Goal: Task Accomplishment & Management: Manage account settings

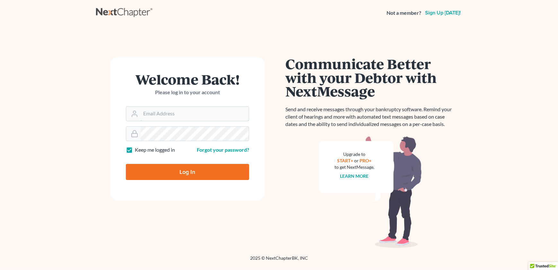
type input "[EMAIL_ADDRESS][DOMAIN_NAME]"
click at [183, 173] on input "Log In" at bounding box center [187, 172] width 123 height 16
type input "Thinking..."
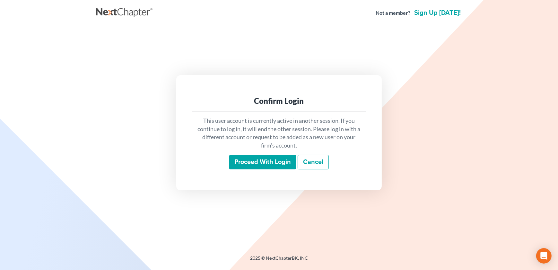
click at [252, 156] on input "Proceed with login" at bounding box center [262, 162] width 67 height 15
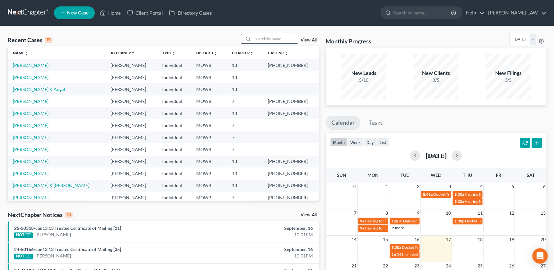
click at [267, 37] on input "search" at bounding box center [275, 38] width 45 height 9
type input "martorelli"
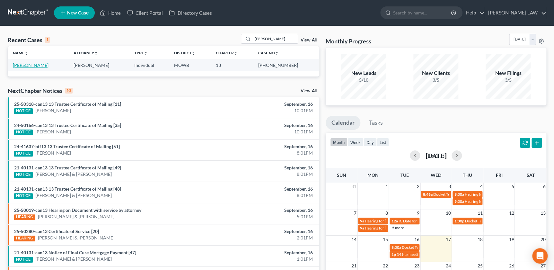
click at [39, 64] on link "Martorelli, William" at bounding box center [31, 64] width 36 height 5
select select "2"
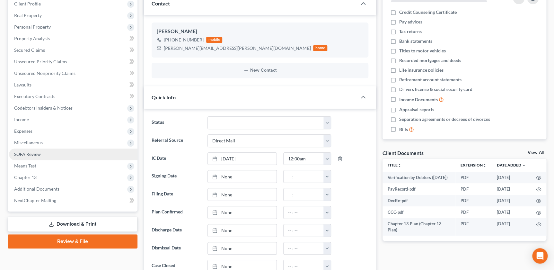
scroll to position [95, 0]
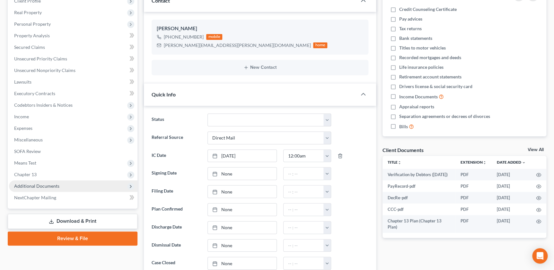
click at [49, 181] on span "Additional Documents" at bounding box center [73, 186] width 128 height 12
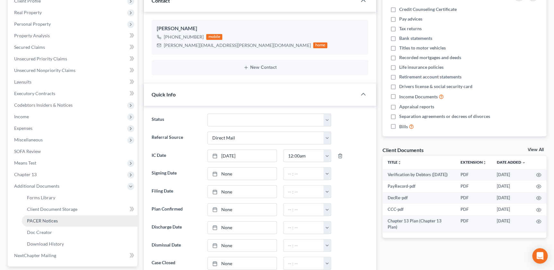
click at [44, 218] on span "PACER Notices" at bounding box center [42, 220] width 31 height 5
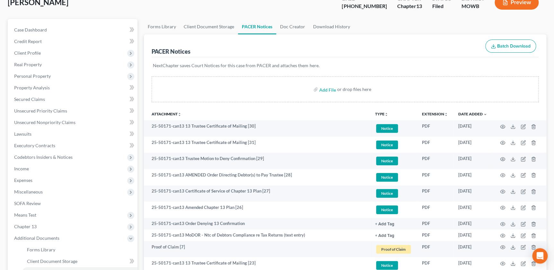
scroll to position [44, 0]
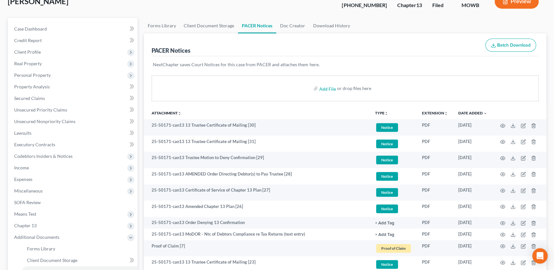
click at [385, 111] on icon "unfold_more" at bounding box center [386, 113] width 4 height 4
click at [386, 161] on link "Proof of Claim" at bounding box center [394, 160] width 38 height 11
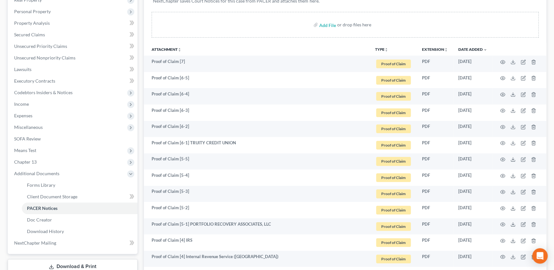
scroll to position [87, 0]
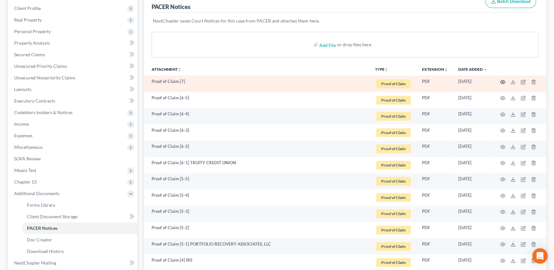
click at [501, 81] on icon "button" at bounding box center [502, 81] width 5 height 5
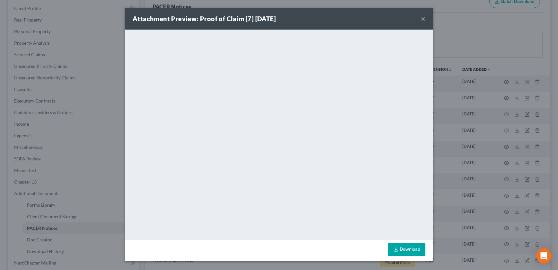
click at [423, 21] on button "×" at bounding box center [423, 19] width 4 height 8
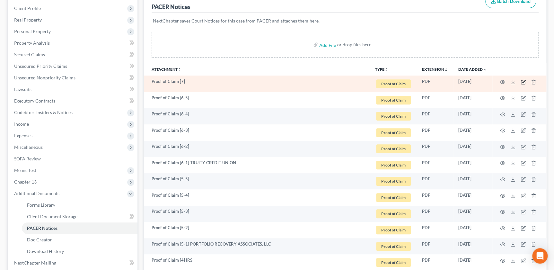
click at [523, 79] on icon "button" at bounding box center [522, 81] width 5 height 5
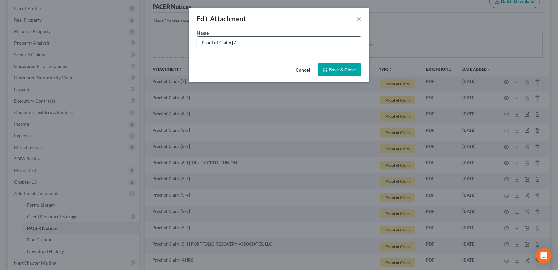
click at [271, 46] on input "Proof of Claim [7]" at bounding box center [279, 43] width 164 height 12
type input "Proof of Claim [7] MODOR"
click at [347, 72] on span "Save & Close" at bounding box center [342, 69] width 27 height 5
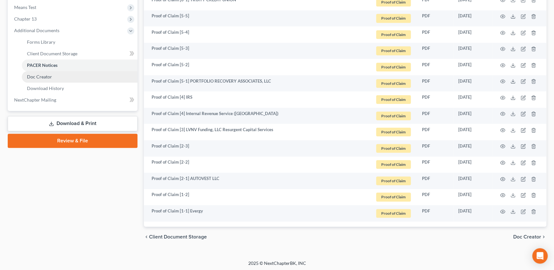
scroll to position [251, 0]
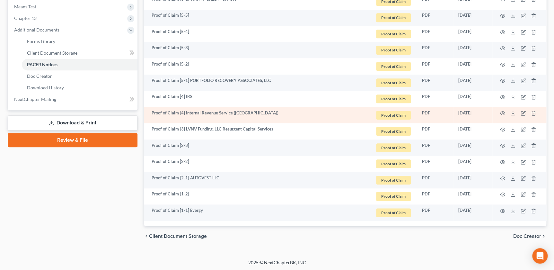
click at [505, 109] on td at bounding box center [519, 115] width 54 height 16
click at [502, 112] on circle "button" at bounding box center [502, 112] width 1 height 1
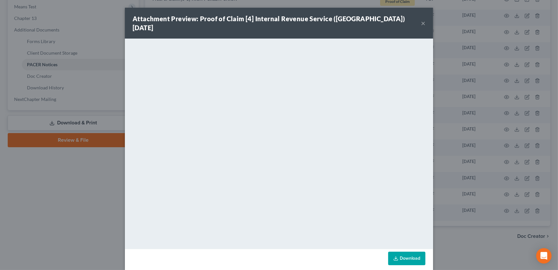
click at [422, 19] on button "×" at bounding box center [423, 23] width 4 height 8
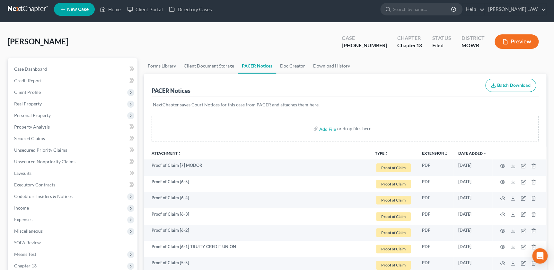
scroll to position [0, 0]
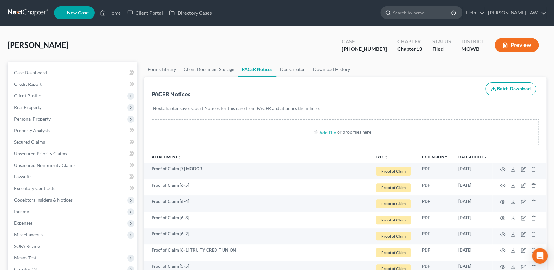
click at [427, 14] on input "search" at bounding box center [422, 13] width 59 height 12
type input "bell"
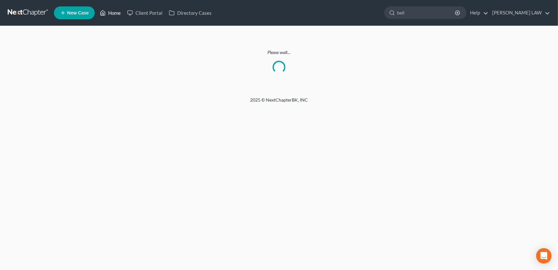
click at [103, 11] on icon at bounding box center [103, 13] width 6 height 8
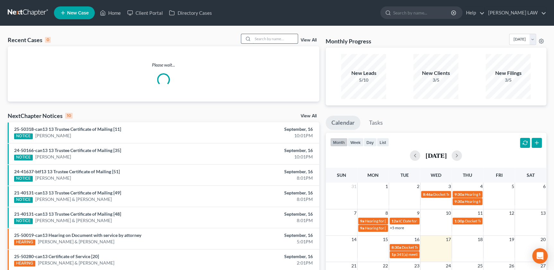
click at [284, 39] on input "search" at bounding box center [275, 38] width 45 height 9
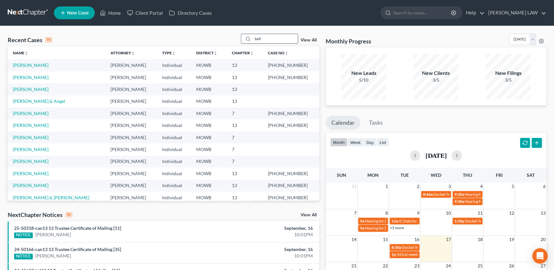
type input "bell"
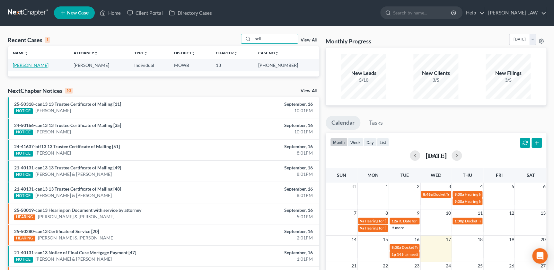
click at [30, 65] on link "Bell, Kevin" at bounding box center [31, 64] width 36 height 5
select select "2"
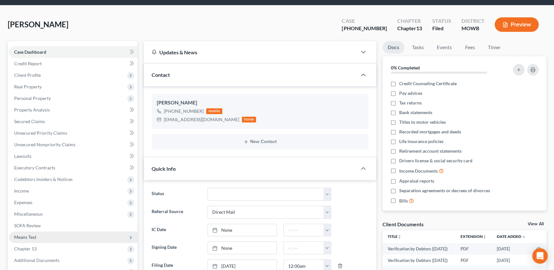
scroll to position [124, 0]
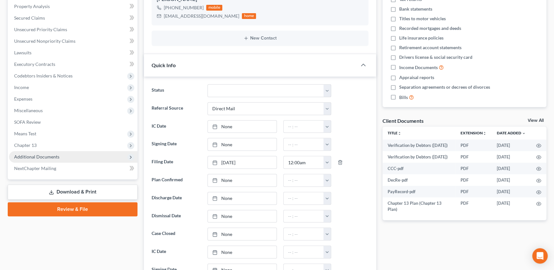
click at [56, 157] on span "Additional Documents" at bounding box center [36, 156] width 45 height 5
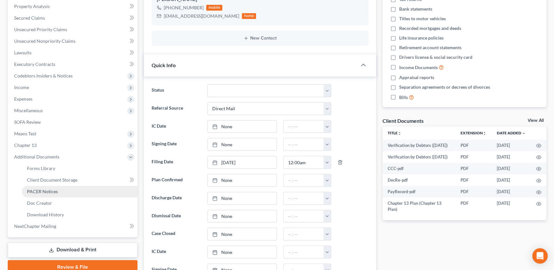
click at [65, 190] on link "PACER Notices" at bounding box center [80, 192] width 116 height 12
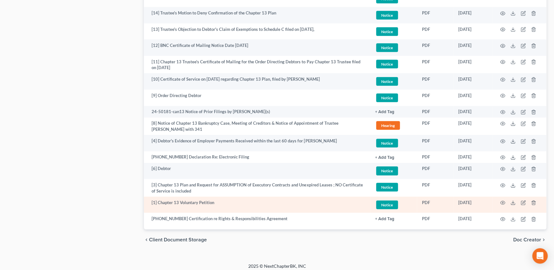
scroll to position [761, 0]
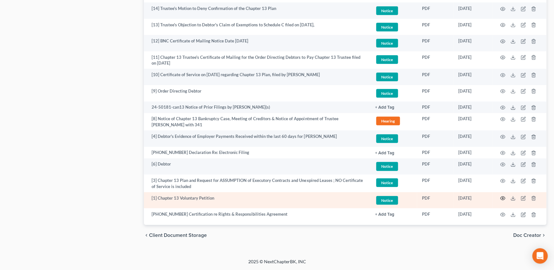
click at [501, 196] on icon "button" at bounding box center [502, 198] width 5 height 4
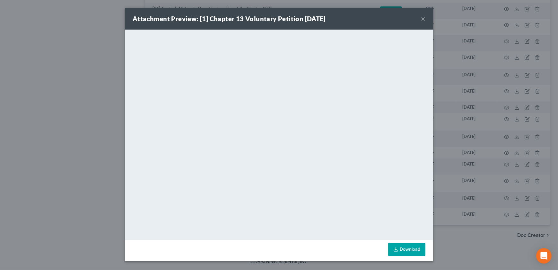
click at [377, 10] on div "Attachment Preview: [1] Chapter 13 Voluntary Petition 06/30/2024 ×" at bounding box center [279, 19] width 308 height 22
click at [422, 20] on button "×" at bounding box center [423, 19] width 4 height 8
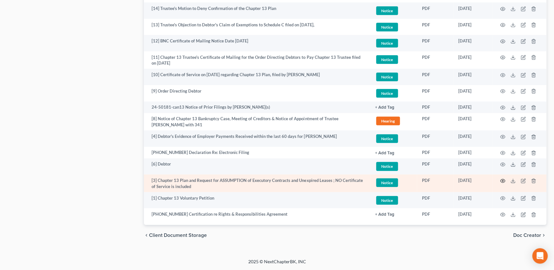
click at [501, 178] on icon "button" at bounding box center [502, 180] width 5 height 5
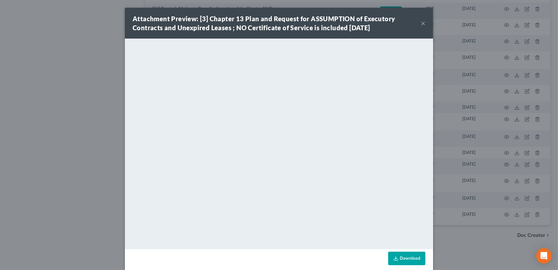
click at [421, 26] on button "×" at bounding box center [423, 23] width 4 height 8
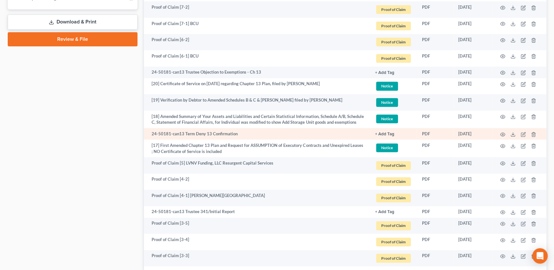
scroll to position [346, 0]
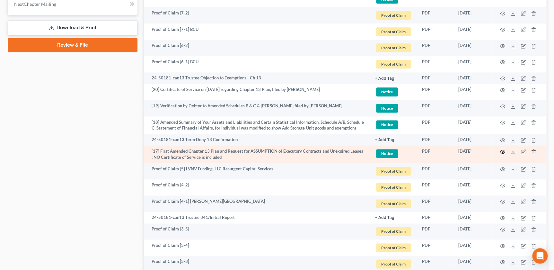
click at [503, 151] on circle "button" at bounding box center [502, 151] width 1 height 1
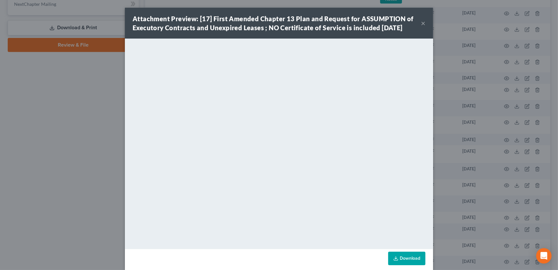
drag, startPoint x: 374, startPoint y: 22, endPoint x: 415, endPoint y: 22, distance: 41.7
click at [374, 22] on div "Attachment Preview: [17] First Amended Chapter 13 Plan and Request for ASSUMPTI…" at bounding box center [277, 23] width 288 height 18
click at [421, 22] on button "×" at bounding box center [423, 23] width 4 height 8
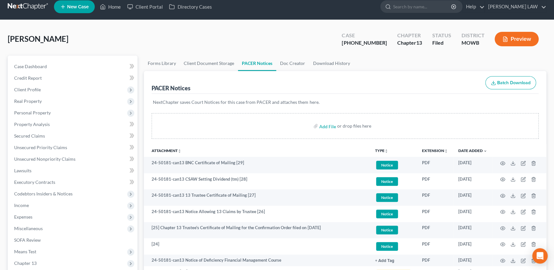
scroll to position [0, 0]
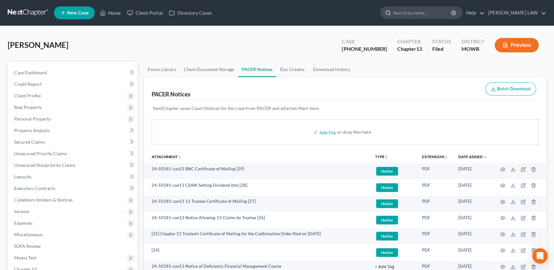
click at [426, 10] on input "search" at bounding box center [422, 13] width 59 height 12
type input "hill"
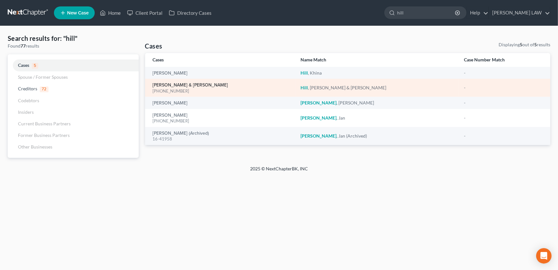
click at [169, 83] on link "Hill, Timothy & Sara" at bounding box center [190, 85] width 75 height 4
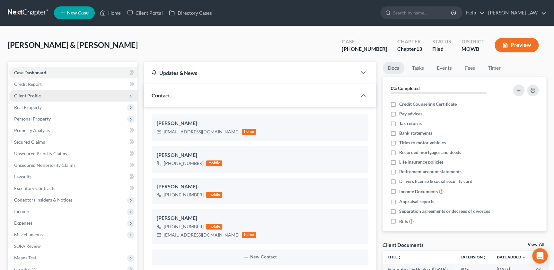
scroll to position [90, 0]
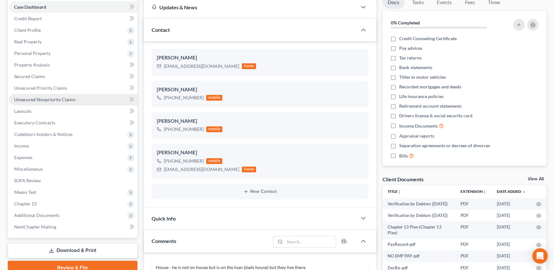
click at [45, 98] on span "Unsecured Nonpriority Claims" at bounding box center [44, 99] width 61 height 5
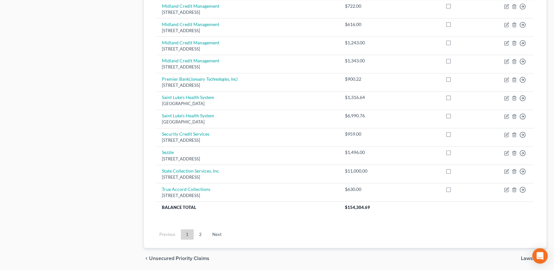
scroll to position [459, 0]
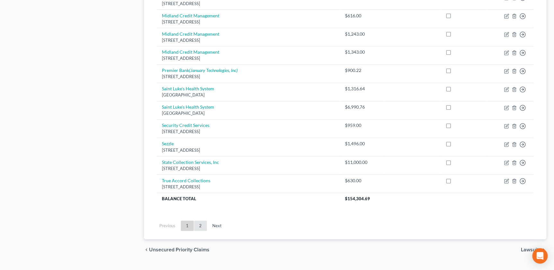
click at [201, 221] on link "2" at bounding box center [200, 225] width 13 height 10
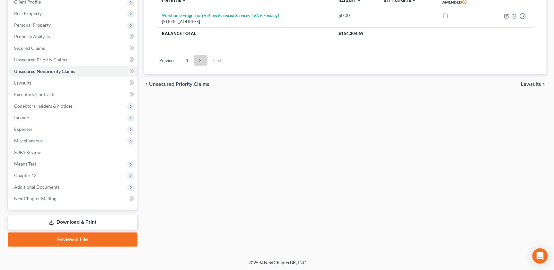
scroll to position [0, 0]
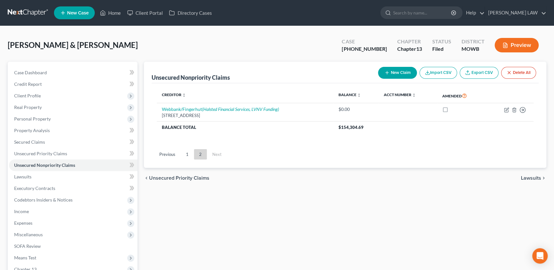
click at [511, 173] on div "chevron_left Unsecured Priority Claims Lawsuits chevron_right" at bounding box center [345, 178] width 402 height 21
click at [38, 74] on span "Case Dashboard" at bounding box center [30, 72] width 33 height 5
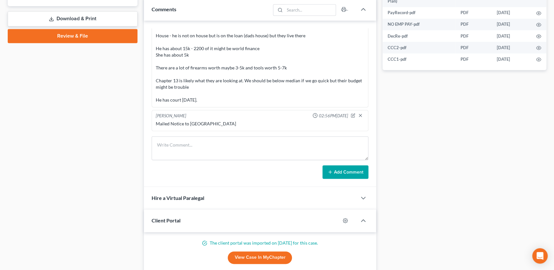
scroll to position [299, 0]
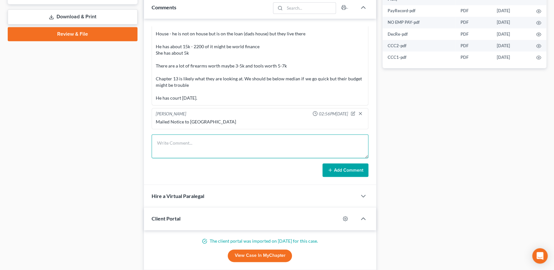
click at [179, 144] on textarea at bounding box center [260, 146] width 216 height 24
paste textarea "Simms Associates 800 Pencader Dr Newark, DE 19702"
click at [162, 136] on textarea "Simms Associates 800 Pencader Dr Newark, DE 19702" at bounding box center [260, 146] width 216 height 24
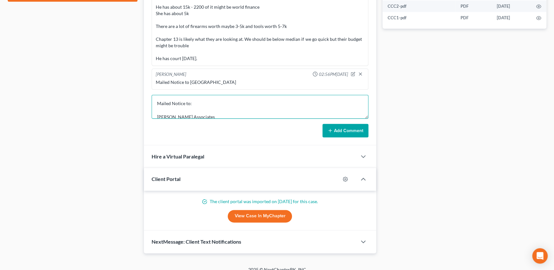
scroll to position [345, 0]
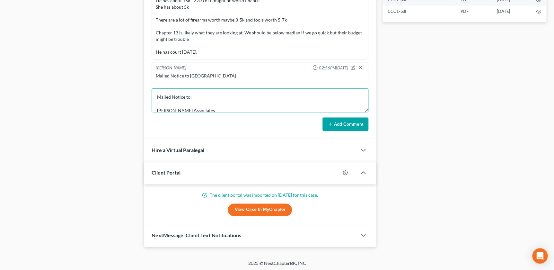
click at [214, 106] on textarea "Mailed Notice to: Simms Associates 800 Pencader Dr Newark, DE 19702" at bounding box center [260, 100] width 216 height 24
click at [186, 105] on textarea "Mailed Notice to: Simms Associates 800 Pencader Dr Newark, DE 19702" at bounding box center [260, 100] width 216 height 24
paste textarea "MU Health Car #1 Hospital Drive - DC010.00 Columbia, MO 64212"
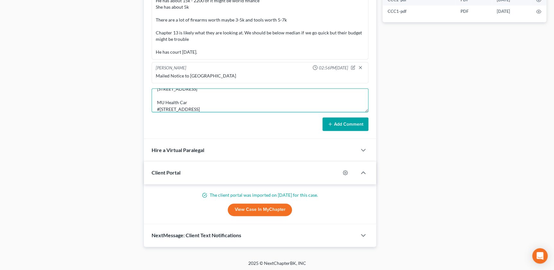
type textarea "Mailed Notice to: Simms Associates 800 Pencader Dr Newark, DE 19702 MU Health C…"
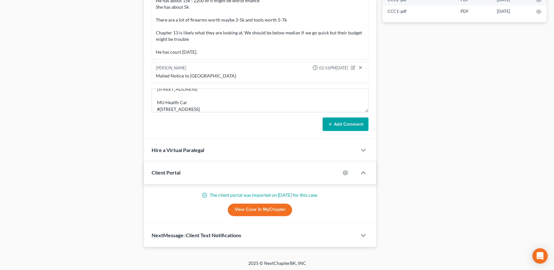
click at [340, 124] on button "Add Comment" at bounding box center [345, 123] width 46 height 13
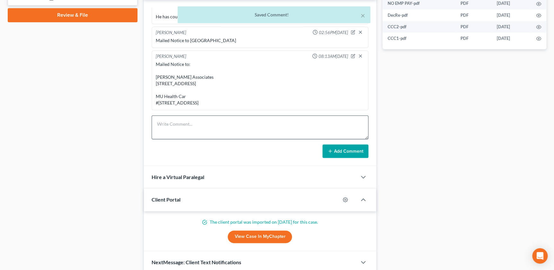
scroll to position [301, 0]
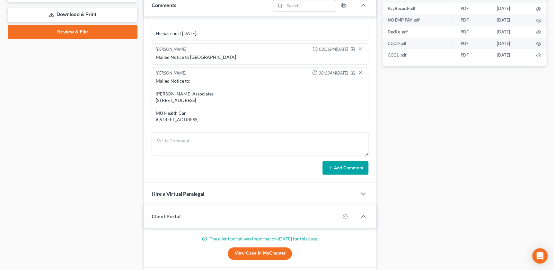
click at [204, 120] on div "Mailed Notice to: Simms Associates 800 Pencader Dr Newark, DE 19702 MU Health C…" at bounding box center [260, 100] width 208 height 45
drag, startPoint x: 204, startPoint y: 120, endPoint x: 154, endPoint y: 81, distance: 63.8
click at [154, 81] on div "Mailed Notice to: Simms Associates 800 Pencader Dr Newark, DE 19702 MU Health C…" at bounding box center [259, 100] width 211 height 48
drag, startPoint x: 154, startPoint y: 81, endPoint x: 165, endPoint y: 84, distance: 11.1
copy div "Simms Associates 800 Pencader Dr Newark, DE 19702 MU Health Car #1 Hospital Dri…"
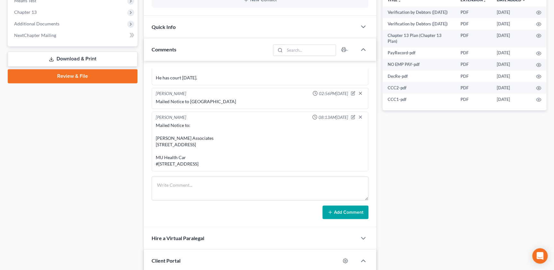
scroll to position [170, 0]
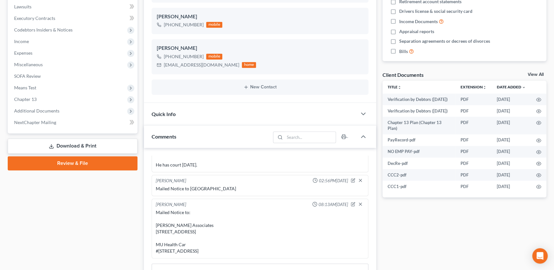
drag, startPoint x: 196, startPoint y: 175, endPoint x: 152, endPoint y: 162, distance: 45.3
click at [152, 175] on div "Ryan Knipp 02:56PM, 06/30/2025 Mailed Notice to Mission Lane Visa PO Box 105286…" at bounding box center [260, 185] width 216 height 21
drag, startPoint x: 152, startPoint y: 162, endPoint x: 198, endPoint y: 166, distance: 45.4
click at [198, 185] on div "Mailed Notice to Mission Lane Visa PO Box 105286 Atlanta, GA 30348" at bounding box center [260, 188] width 208 height 6
drag, startPoint x: 190, startPoint y: 162, endPoint x: 194, endPoint y: 174, distance: 11.7
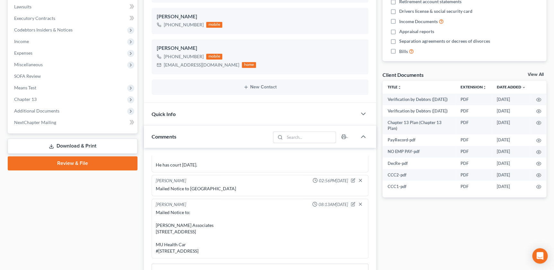
click at [193, 185] on div "Mailed Notice to Mission Lane Visa PO Box 105286 Atlanta, GA 30348" at bounding box center [260, 188] width 208 height 6
drag, startPoint x: 194, startPoint y: 174, endPoint x: 162, endPoint y: 173, distance: 31.5
copy div "Mission Lane Visa PO Box 105286 Atlanta, GA 30348"
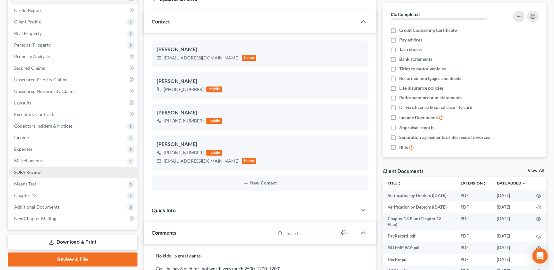
scroll to position [67, 0]
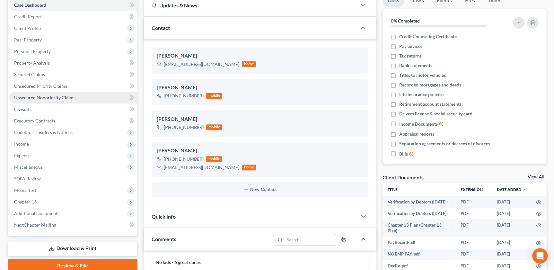
click at [46, 100] on link "Unsecured Nonpriority Claims" at bounding box center [73, 98] width 128 height 12
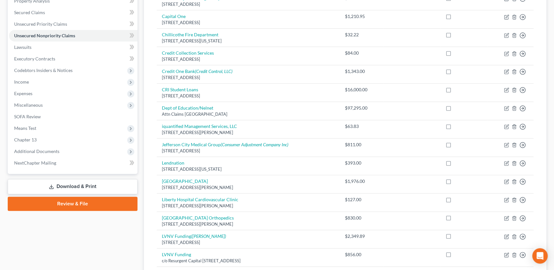
scroll to position [146, 0]
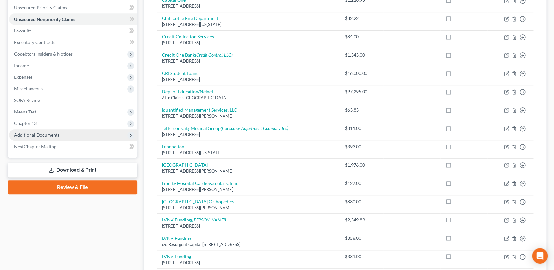
click at [45, 132] on span "Additional Documents" at bounding box center [36, 134] width 45 height 5
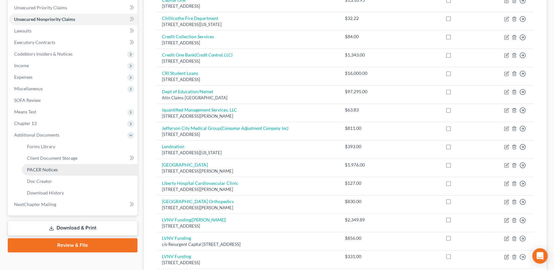
click at [45, 168] on span "PACER Notices" at bounding box center [42, 169] width 31 height 5
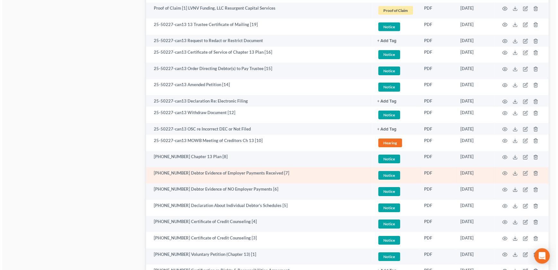
scroll to position [1036, 0]
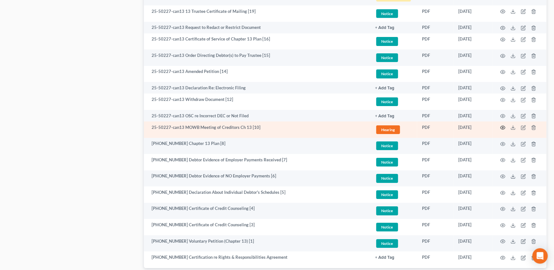
click at [502, 126] on icon "button" at bounding box center [502, 127] width 5 height 5
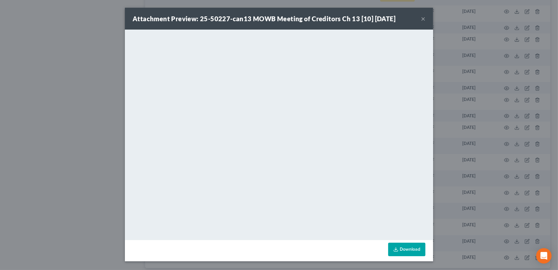
drag, startPoint x: 424, startPoint y: 17, endPoint x: 423, endPoint y: 36, distance: 18.3
click at [424, 18] on button "×" at bounding box center [423, 19] width 4 height 8
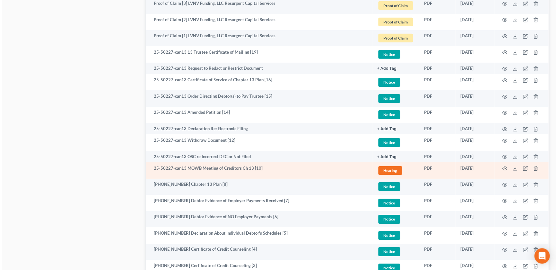
scroll to position [992, 0]
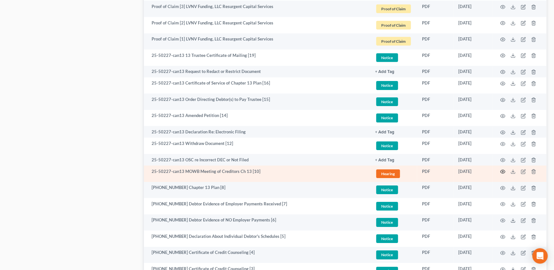
click at [501, 173] on icon "button" at bounding box center [502, 171] width 5 height 5
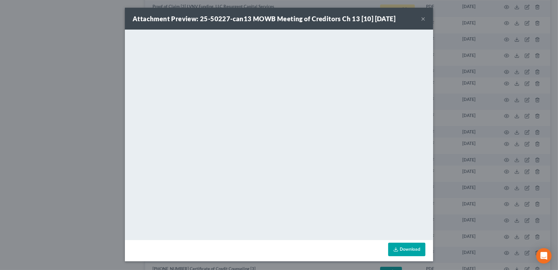
click at [422, 20] on button "×" at bounding box center [423, 19] width 4 height 8
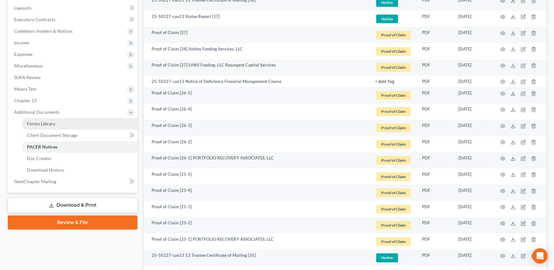
scroll to position [131, 0]
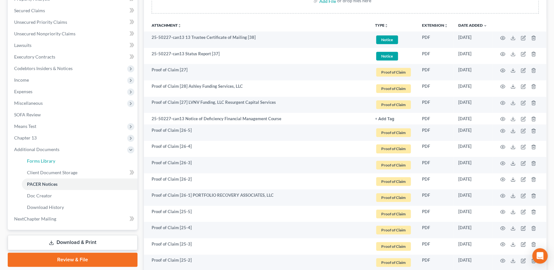
drag, startPoint x: 46, startPoint y: 162, endPoint x: 143, endPoint y: 140, distance: 100.1
click at [46, 162] on span "Forms Library" at bounding box center [41, 160] width 28 height 5
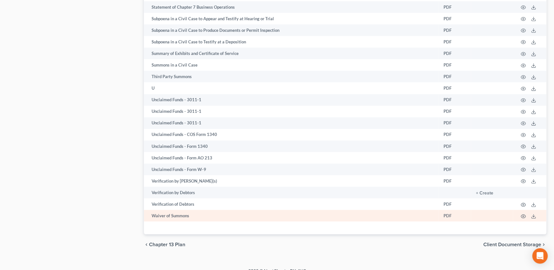
scroll to position [1131, 0]
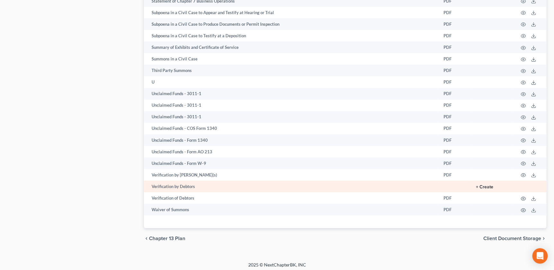
click at [482, 185] on button "+ Create" at bounding box center [484, 187] width 17 height 4
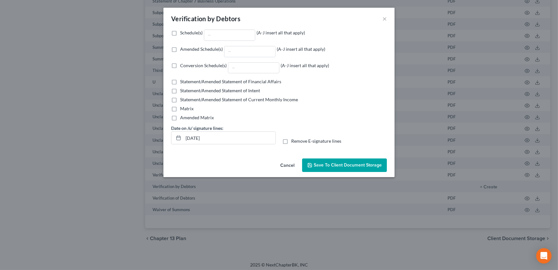
click at [180, 50] on label "Amended Schedule(s) (A-J insert all that apply)" at bounding box center [252, 51] width 145 height 11
click at [183, 50] on input "Amended Schedule(s) (A-J insert all that apply)" at bounding box center [185, 48] width 4 height 4
checkbox input "true"
click at [244, 51] on input "Amended Schedule(s) (A-J insert all that apply)" at bounding box center [249, 51] width 51 height 11
type input "F"
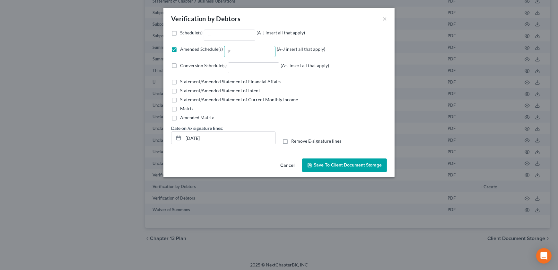
drag, startPoint x: 287, startPoint y: 141, endPoint x: 294, endPoint y: 146, distance: 8.5
click at [291, 141] on label "Remove E-signature lines" at bounding box center [316, 141] width 50 height 6
click at [294, 141] on input "Remove E-signature lines" at bounding box center [296, 140] width 4 height 4
checkbox input "true"
click at [316, 160] on button "Save to Client Document Storage" at bounding box center [344, 164] width 85 height 13
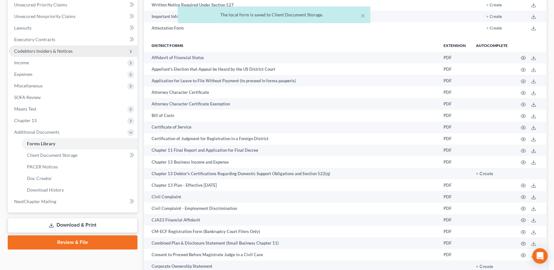
scroll to position [132, 0]
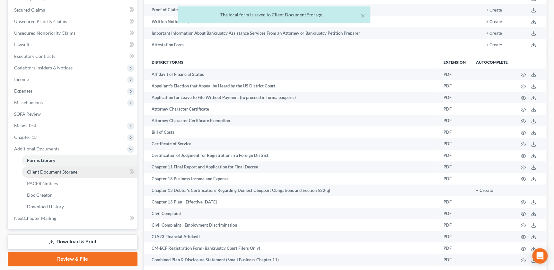
click at [63, 172] on span "Client Document Storage" at bounding box center [52, 171] width 50 height 5
select select "5"
select select "23"
select select "22"
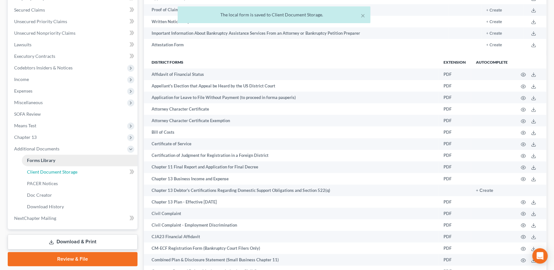
select select "21"
select select "18"
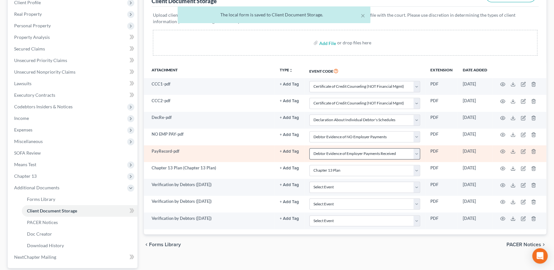
scroll to position [95, 0]
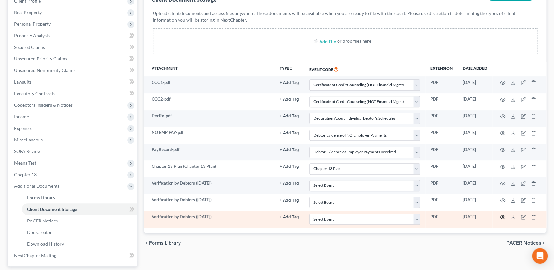
click at [501, 217] on icon "button" at bounding box center [502, 216] width 5 height 5
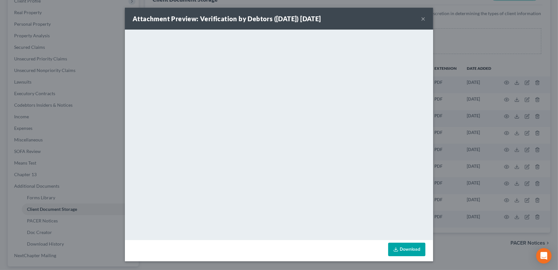
click at [374, 18] on div "Attachment Preview: Verification by Debtors (09/17/2025) 09/17/2025 ×" at bounding box center [279, 19] width 308 height 22
click at [422, 18] on button "×" at bounding box center [423, 19] width 4 height 8
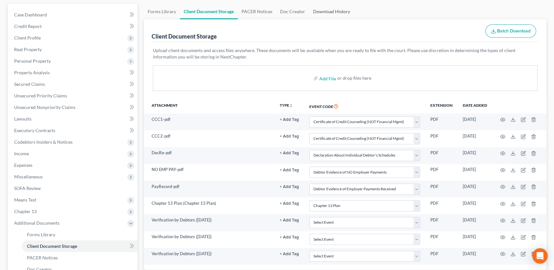
scroll to position [0, 0]
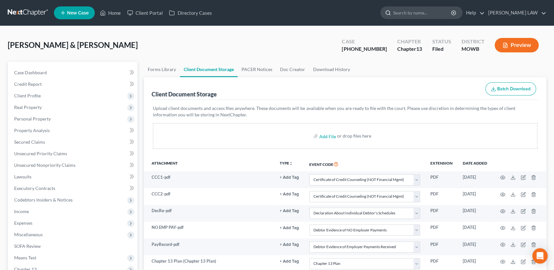
click at [420, 15] on input "search" at bounding box center [422, 13] width 59 height 12
type input "powers"
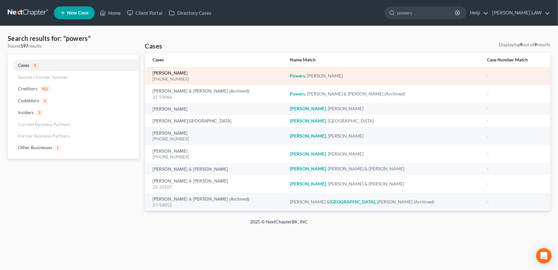
click at [177, 71] on link "Powers, Samantha" at bounding box center [170, 73] width 35 height 4
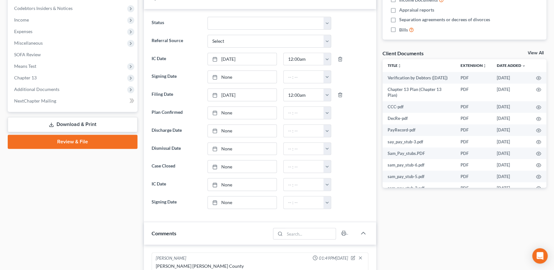
scroll to position [212, 0]
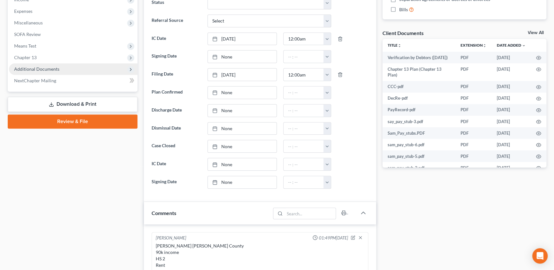
click at [52, 71] on span "Additional Documents" at bounding box center [36, 68] width 45 height 5
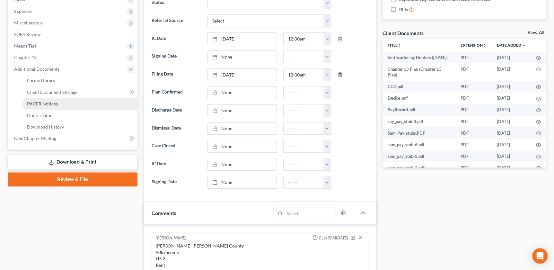
click at [58, 105] on link "PACER Notices" at bounding box center [80, 104] width 116 height 12
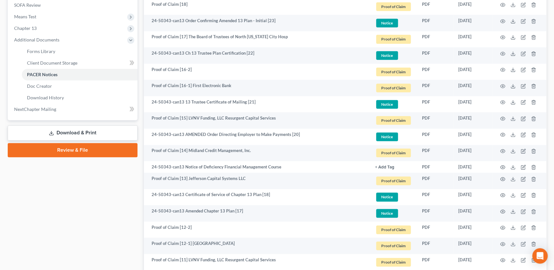
scroll to position [65, 0]
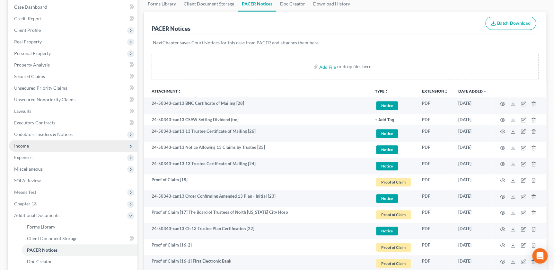
click at [31, 150] on span "Income" at bounding box center [73, 146] width 128 height 12
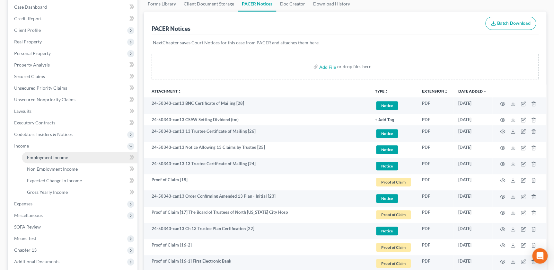
click at [34, 155] on span "Employment Income" at bounding box center [47, 156] width 41 height 5
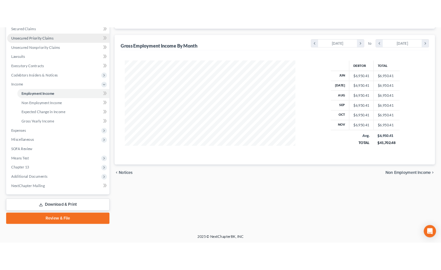
scroll to position [140, 0]
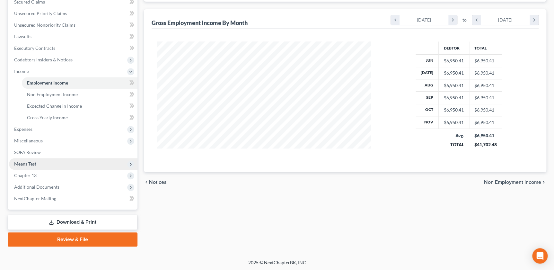
click at [31, 161] on span "Means Test" at bounding box center [25, 163] width 22 height 5
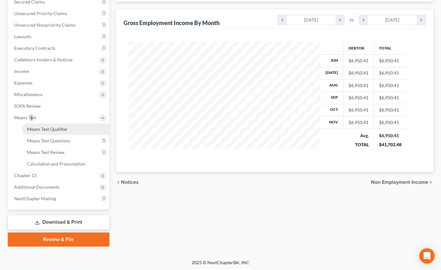
scroll to position [320865, 320802]
click at [53, 129] on span "Means Test Qualifier" at bounding box center [47, 128] width 41 height 5
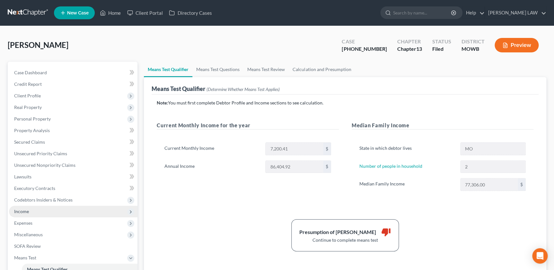
click at [16, 210] on span "Income" at bounding box center [21, 210] width 15 height 5
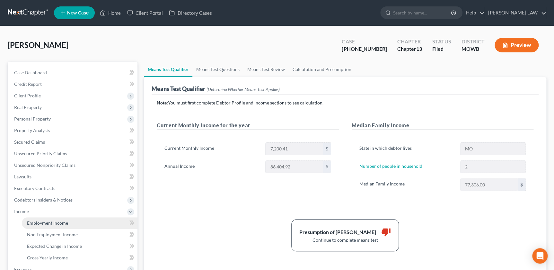
click at [34, 220] on span "Employment Income" at bounding box center [47, 222] width 41 height 5
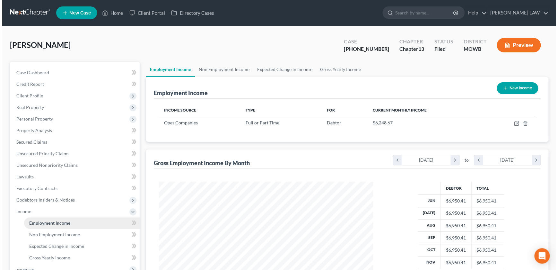
scroll to position [115, 227]
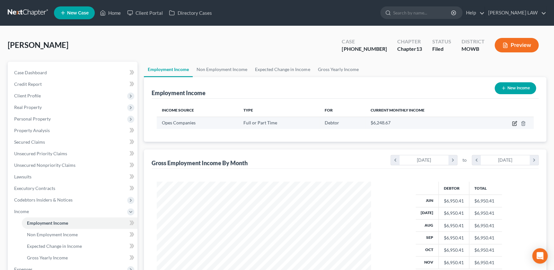
click at [512, 122] on icon "button" at bounding box center [514, 123] width 5 height 5
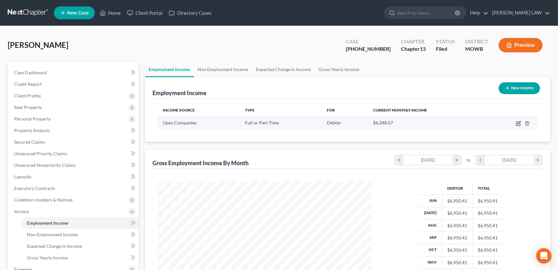
select select "0"
select select "26"
select select "2"
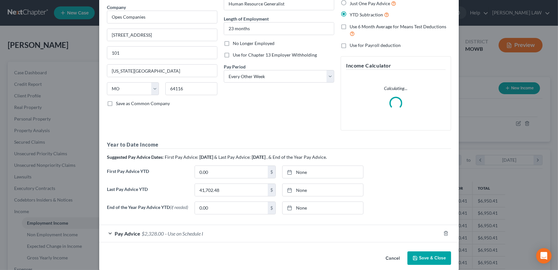
scroll to position [59, 0]
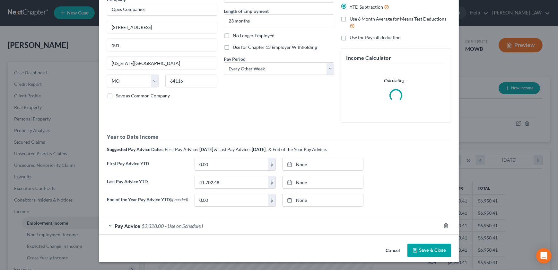
click at [126, 223] on span "Pay Advice" at bounding box center [128, 225] width 26 height 6
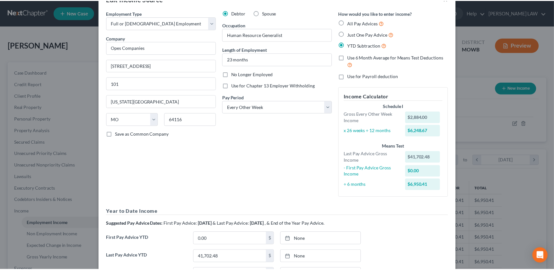
scroll to position [0, 0]
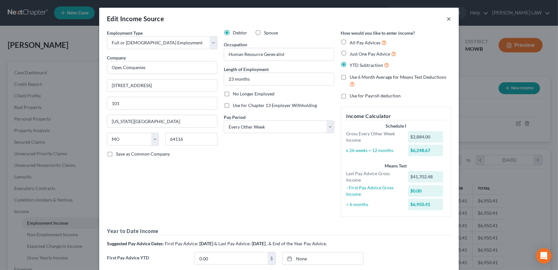
click at [446, 19] on button "×" at bounding box center [448, 19] width 4 height 8
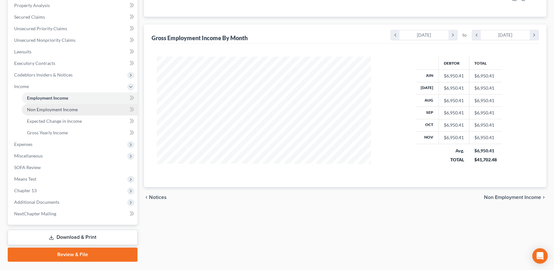
scroll to position [138, 0]
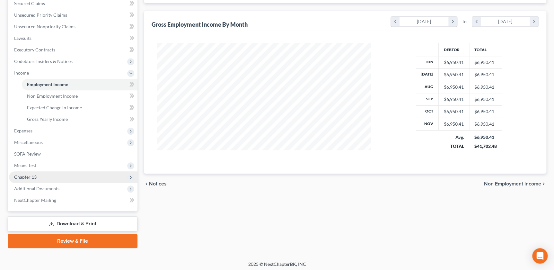
click at [45, 174] on span "Chapter 13" at bounding box center [73, 177] width 128 height 12
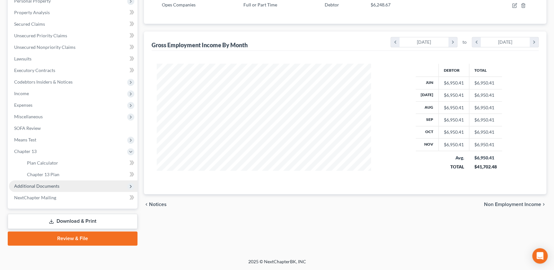
scroll to position [0, 0]
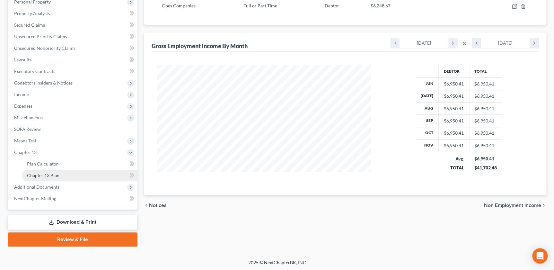
click at [48, 174] on span "Chapter 13 Plan" at bounding box center [43, 174] width 32 height 5
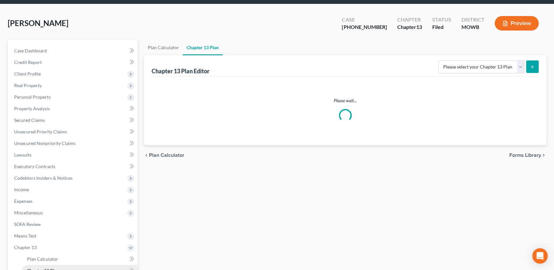
scroll to position [0, 0]
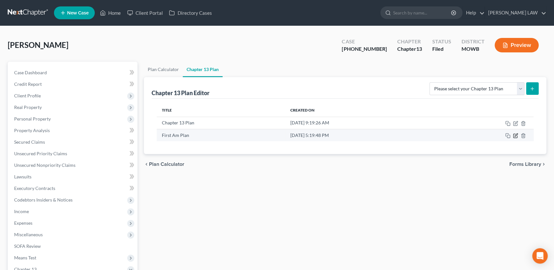
click at [514, 134] on icon "button" at bounding box center [515, 135] width 5 height 5
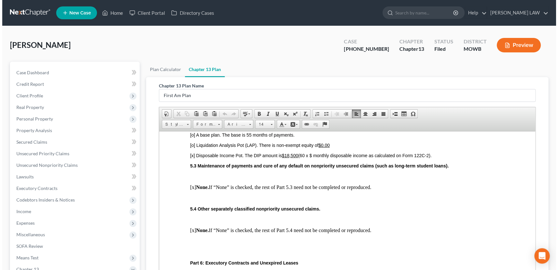
scroll to position [1240, 0]
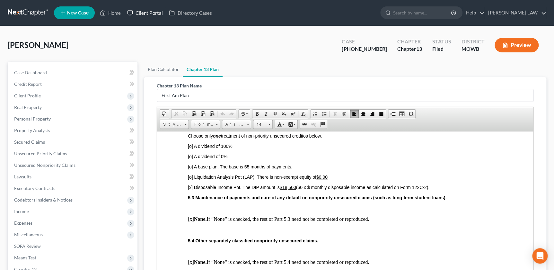
click at [151, 15] on link "Client Portal" at bounding box center [145, 13] width 42 height 12
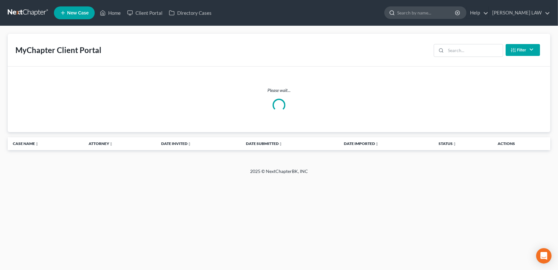
click at [422, 10] on input "search" at bounding box center [426, 13] width 59 height 12
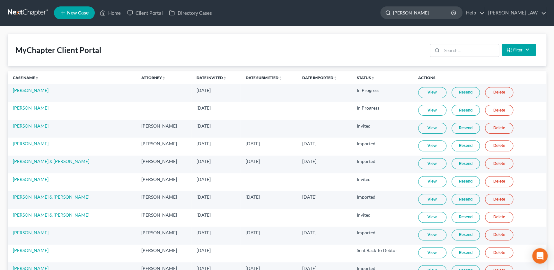
type input "steele"
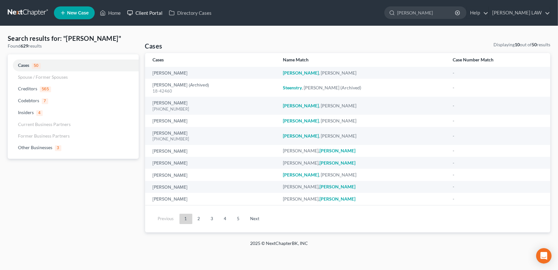
click at [141, 11] on link "Client Portal" at bounding box center [145, 13] width 42 height 12
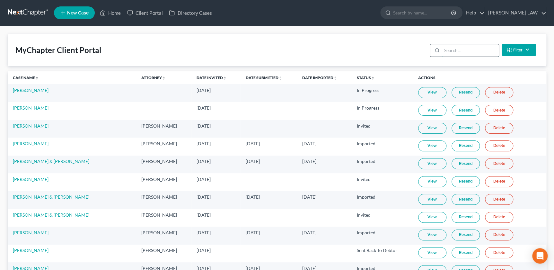
click at [445, 51] on input "search" at bounding box center [470, 50] width 57 height 12
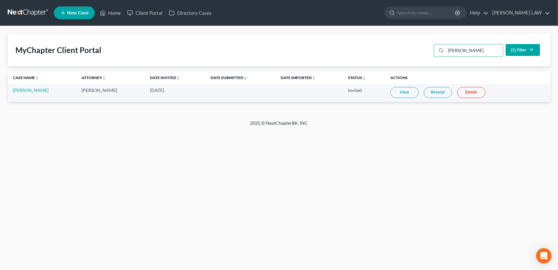
type input "steele"
click at [390, 93] on link "View" at bounding box center [404, 92] width 28 height 11
click at [426, 95] on link "Resend" at bounding box center [438, 92] width 28 height 11
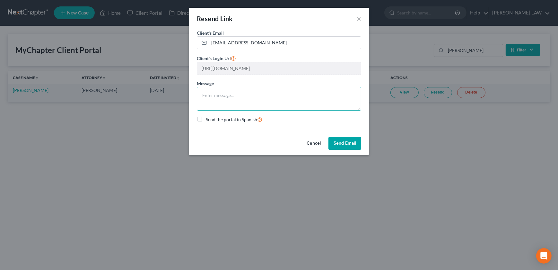
click at [244, 90] on textarea at bounding box center [279, 99] width 164 height 24
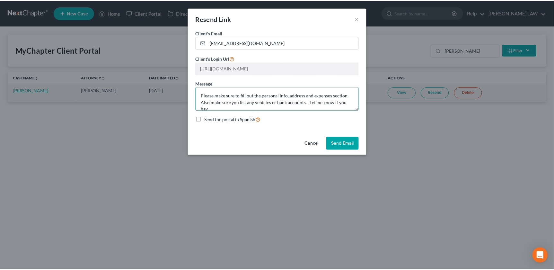
scroll to position [1, 0]
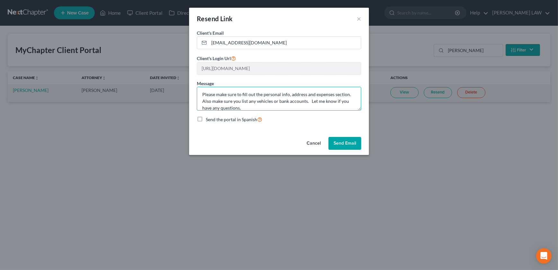
type textarea "Please make sure to fill out the personal info, address and expenses section. A…"
click at [342, 142] on button "Send Email" at bounding box center [344, 143] width 33 height 13
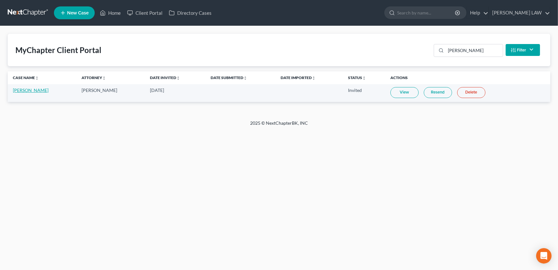
click at [22, 90] on link "Kelsey Steele" at bounding box center [31, 89] width 36 height 5
select select "2"
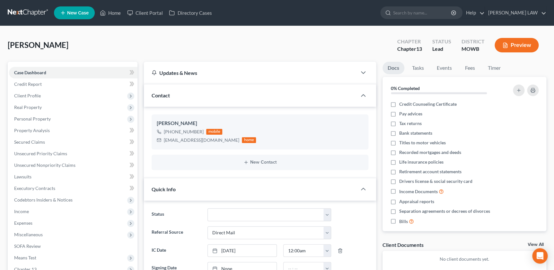
click at [424, 5] on ul "New Case Home Client Portal Directory Cases - No Result - See all results Or Pr…" at bounding box center [300, 12] width 492 height 17
drag, startPoint x: 430, startPoint y: 13, endPoint x: 424, endPoint y: 12, distance: 5.5
click at [429, 13] on input "search" at bounding box center [422, 13] width 59 height 12
type input "ogden"
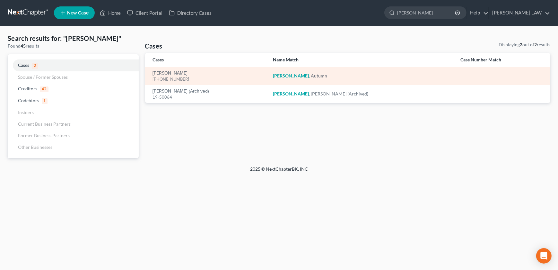
click at [176, 70] on div "Ogden, Autumn 25-50319-7" at bounding box center [208, 76] width 110 height 13
click at [174, 73] on link "Ogden, Autumn" at bounding box center [170, 73] width 35 height 4
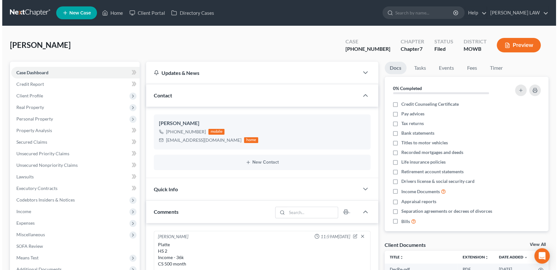
scroll to position [79, 0]
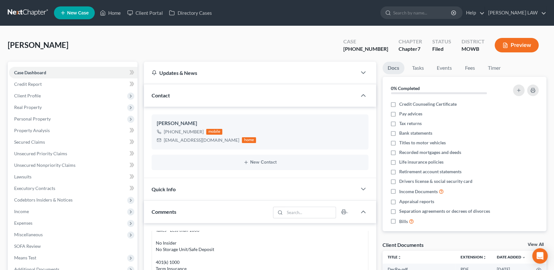
click at [508, 48] on button "Preview" at bounding box center [516, 45] width 44 height 14
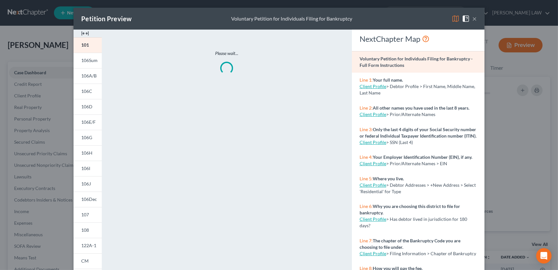
click at [85, 35] on img at bounding box center [85, 34] width 8 height 8
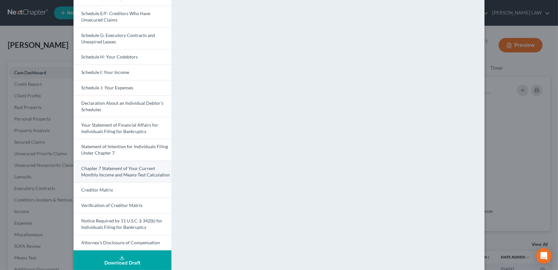
scroll to position [135, 0]
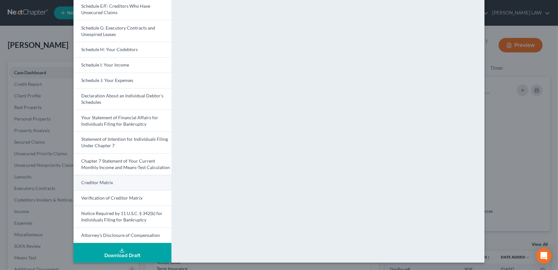
click at [108, 183] on span "Creditor Matrix" at bounding box center [97, 181] width 32 height 5
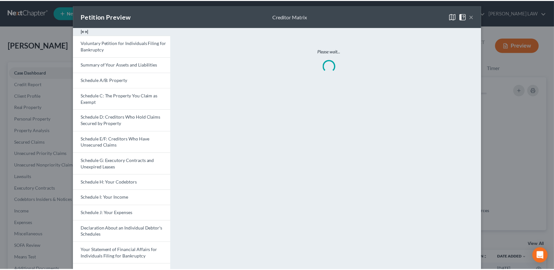
scroll to position [0, 0]
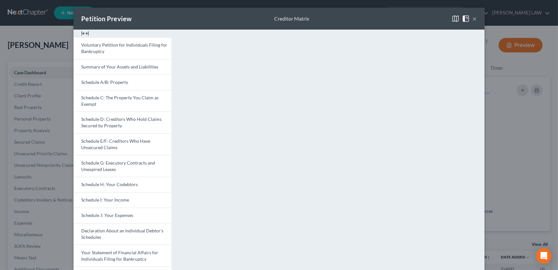
click at [472, 18] on button "×" at bounding box center [474, 19] width 4 height 8
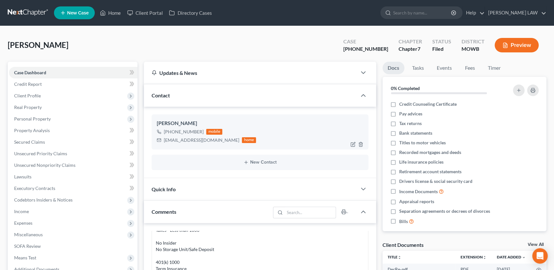
scroll to position [7, 0]
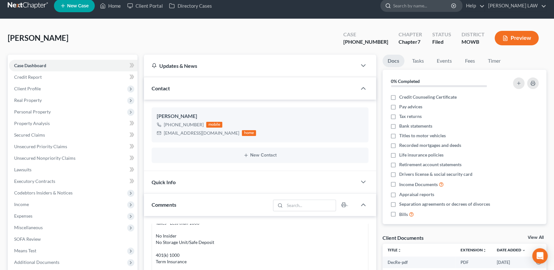
click at [420, 5] on input "search" at bounding box center [422, 6] width 59 height 12
type input "espstei"
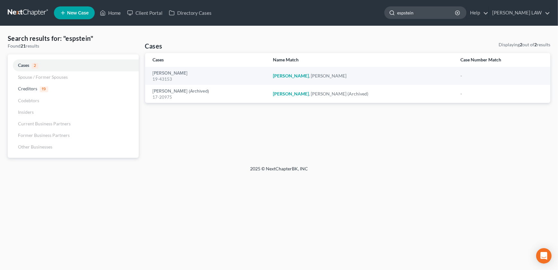
drag, startPoint x: 444, startPoint y: 15, endPoint x: 414, endPoint y: 16, distance: 29.5
click at [414, 16] on div "espstein" at bounding box center [425, 12] width 82 height 13
type input "epstein"
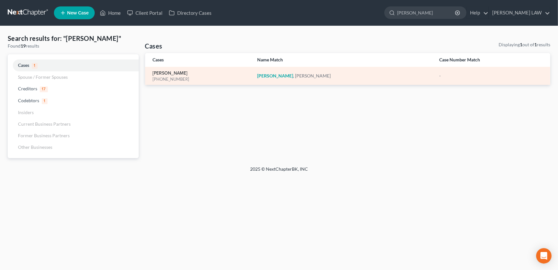
click at [171, 72] on link "Epstein, Marilyn" at bounding box center [170, 73] width 35 height 4
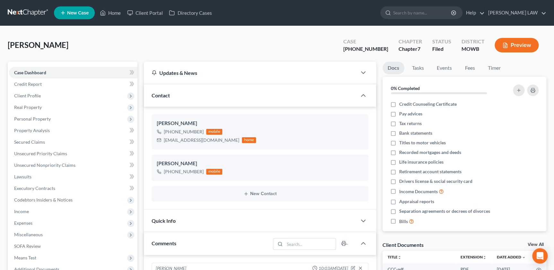
click at [499, 45] on button "Preview" at bounding box center [516, 45] width 44 height 14
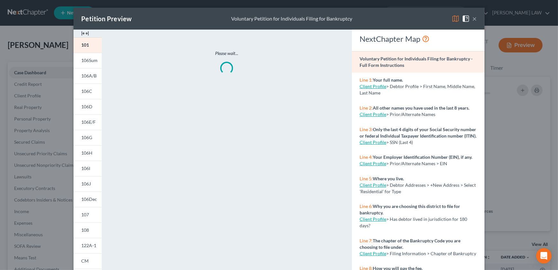
click at [81, 33] on img at bounding box center [85, 34] width 8 height 8
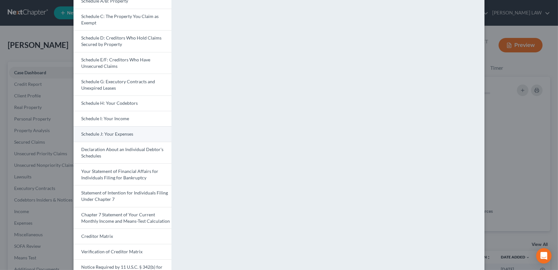
scroll to position [124, 0]
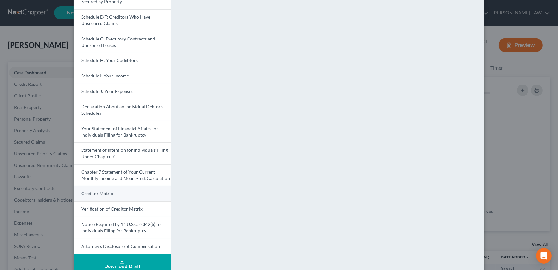
click at [98, 195] on span "Creditor Matrix" at bounding box center [97, 192] width 32 height 5
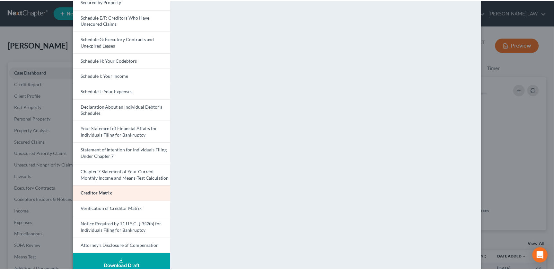
scroll to position [0, 0]
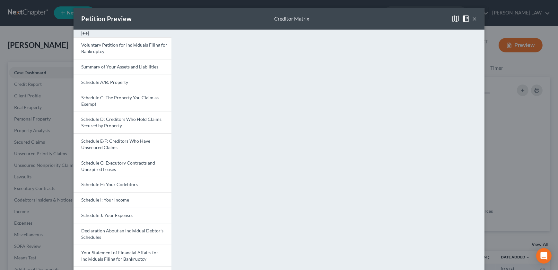
click at [472, 19] on button "×" at bounding box center [474, 19] width 4 height 8
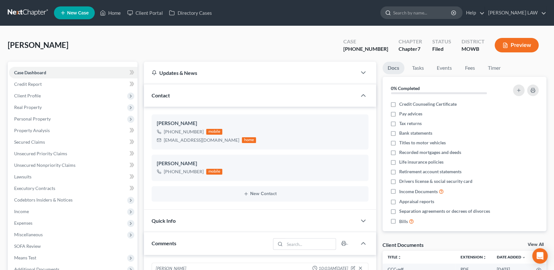
click at [452, 14] on input "search" at bounding box center [422, 13] width 59 height 12
type input "mccoy"
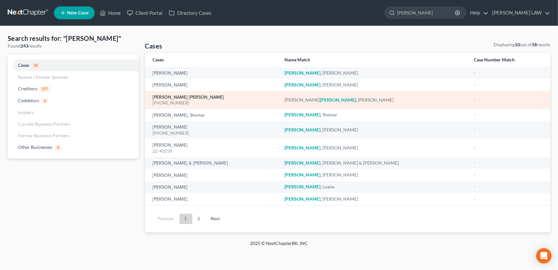
click at [175, 99] on link "Justus McCoy, Stacey" at bounding box center [188, 97] width 71 height 4
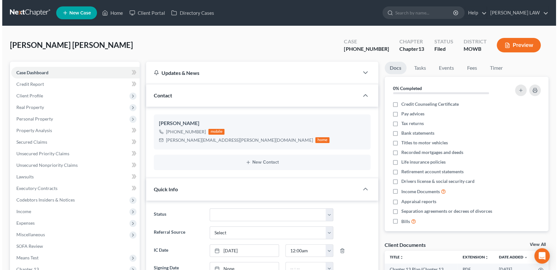
scroll to position [19, 0]
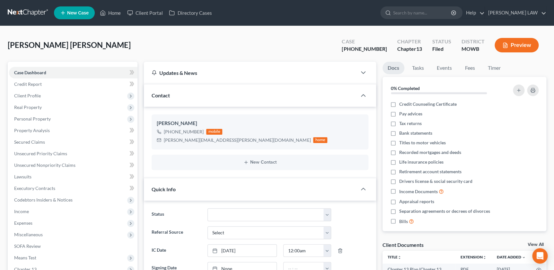
click at [503, 47] on icon "button" at bounding box center [505, 45] width 4 height 5
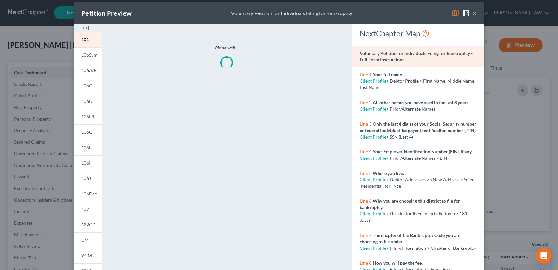
scroll to position [7, 0]
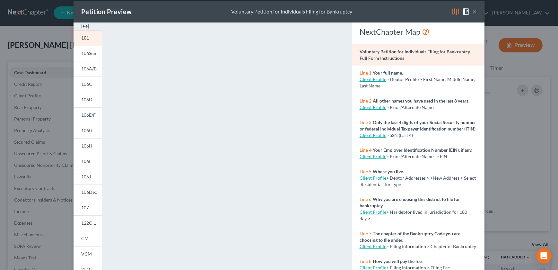
click at [85, 27] on img at bounding box center [85, 26] width 8 height 8
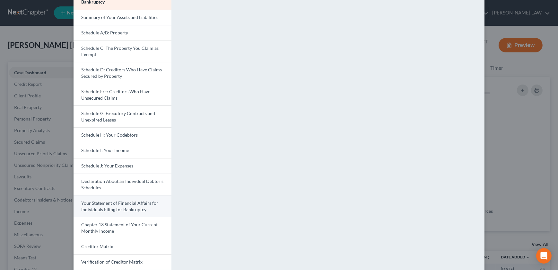
scroll to position [113, 0]
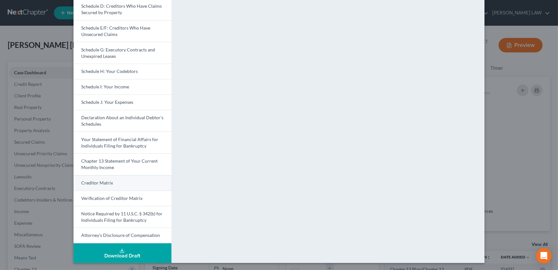
click at [106, 181] on span "Creditor Matrix" at bounding box center [97, 182] width 32 height 5
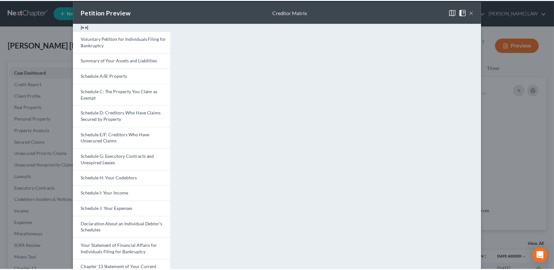
scroll to position [0, 0]
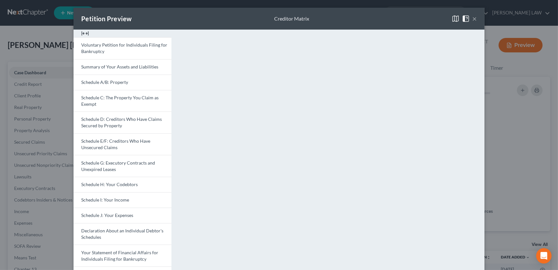
click at [476, 19] on div "Petition Preview Creditor Matrix ×" at bounding box center [279, 19] width 411 height 22
click at [473, 21] on button "×" at bounding box center [474, 19] width 4 height 8
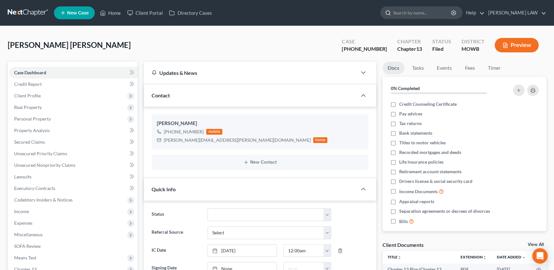
click at [437, 17] on input "search" at bounding box center [422, 13] width 59 height 12
type input "blcok"
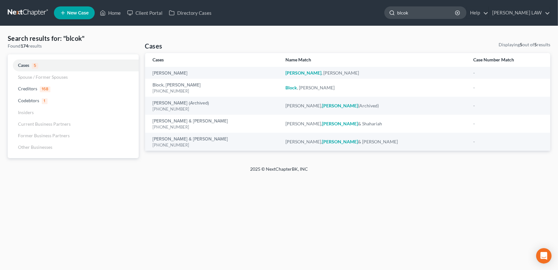
drag, startPoint x: 431, startPoint y: 9, endPoint x: 418, endPoint y: 13, distance: 13.8
click at [418, 13] on div "blcok" at bounding box center [425, 12] width 82 height 13
type input "block"
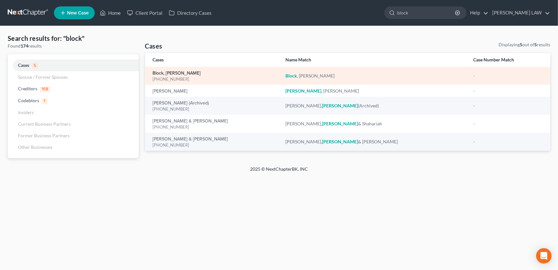
click at [165, 73] on link "Block, Hobert" at bounding box center [177, 73] width 48 height 4
select select "0"
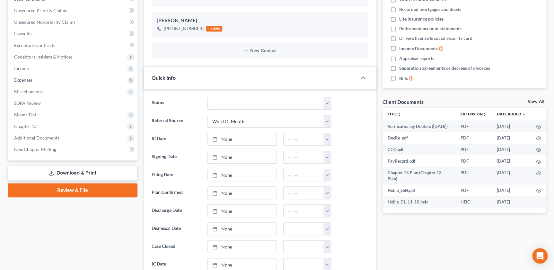
scroll to position [168, 0]
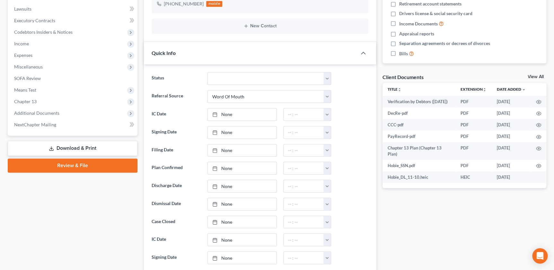
drag, startPoint x: 41, startPoint y: 110, endPoint x: 56, endPoint y: 162, distance: 54.5
click at [41, 110] on span "Additional Documents" at bounding box center [36, 112] width 45 height 5
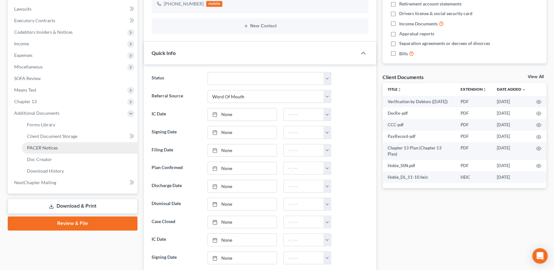
click at [51, 145] on span "PACER Notices" at bounding box center [42, 147] width 31 height 5
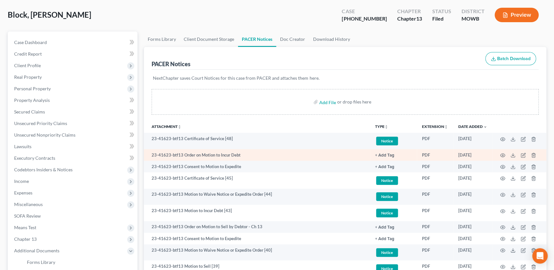
scroll to position [29, 0]
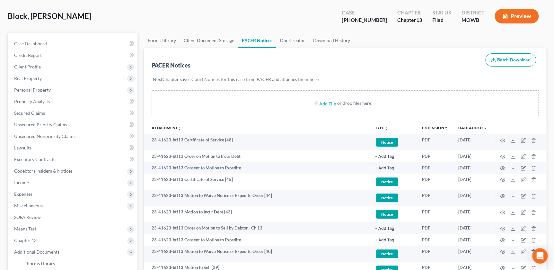
click at [385, 127] on icon "unfold_more" at bounding box center [386, 128] width 4 height 4
click at [386, 178] on link "Proof of Claim" at bounding box center [394, 175] width 38 height 11
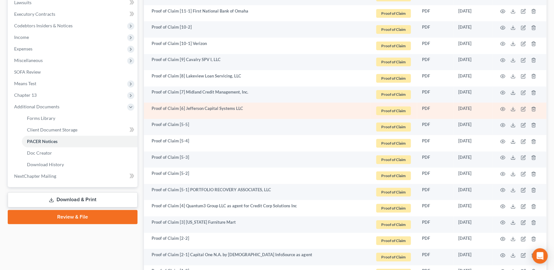
scroll to position [170, 0]
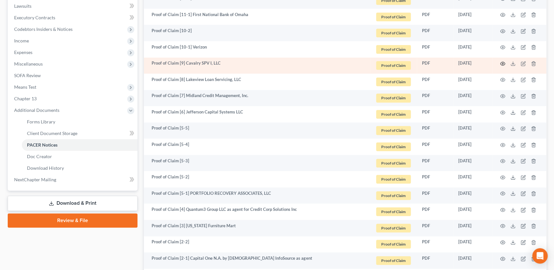
click at [500, 63] on icon "button" at bounding box center [502, 63] width 5 height 5
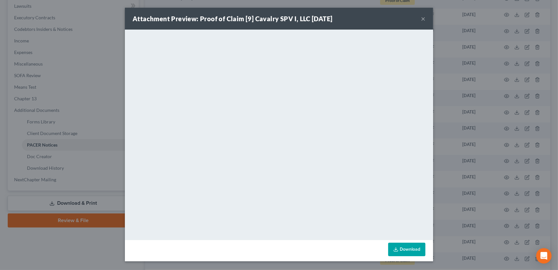
click at [423, 20] on button "×" at bounding box center [423, 19] width 4 height 8
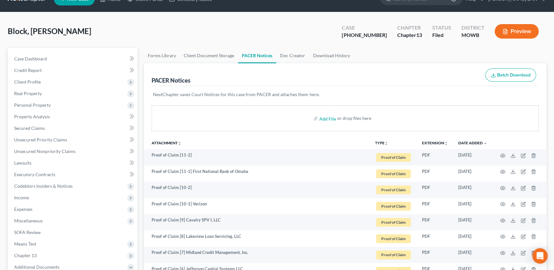
scroll to position [0, 0]
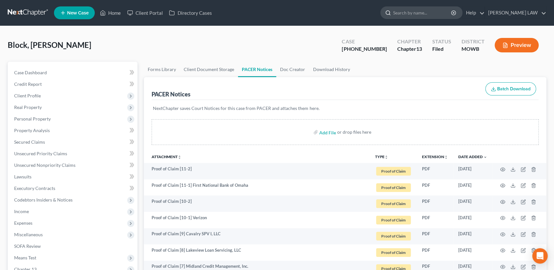
click at [442, 14] on input "search" at bounding box center [422, 13] width 59 height 12
type input "ogden"
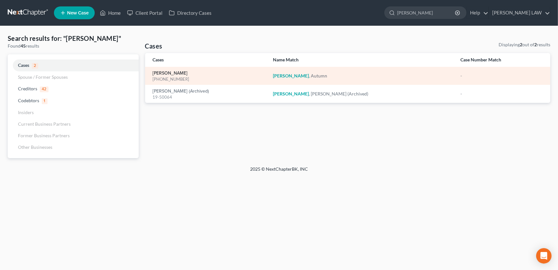
click at [171, 73] on link "Ogden, Autumn" at bounding box center [170, 73] width 35 height 4
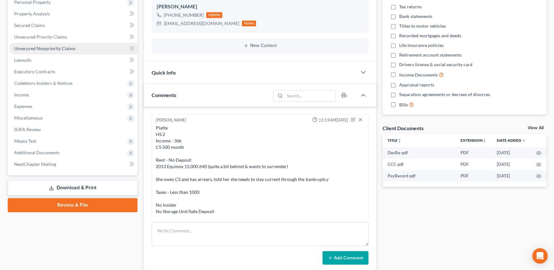
click at [40, 51] on link "Unsecured Nonpriority Claims" at bounding box center [73, 49] width 128 height 12
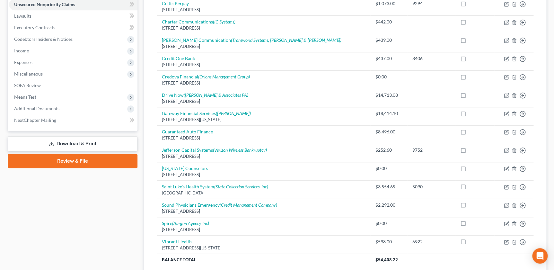
scroll to position [182, 0]
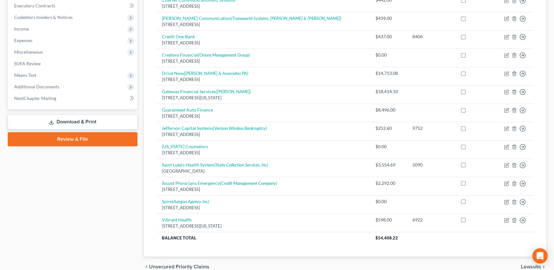
click at [64, 117] on link "Download & Print" at bounding box center [73, 121] width 130 height 15
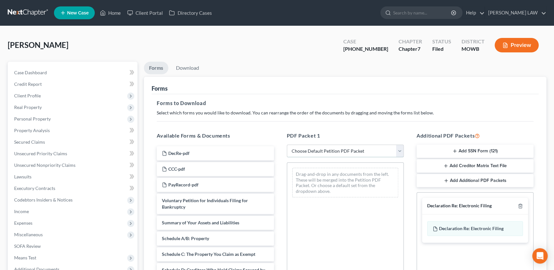
click at [343, 151] on select "Choose Default Petition PDF Packet Complete Bankruptcy Petition (all forms and …" at bounding box center [345, 150] width 117 height 13
select select "4"
click at [287, 144] on select "Choose Default Petition PDF Packet Complete Bankruptcy Petition (all forms and …" at bounding box center [345, 150] width 117 height 13
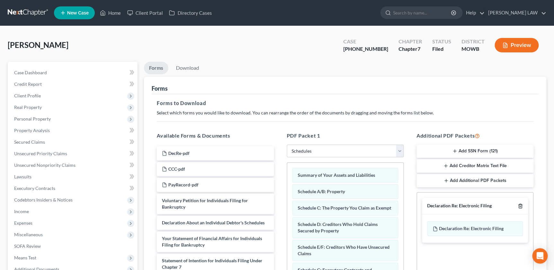
drag, startPoint x: 520, startPoint y: 206, endPoint x: 519, endPoint y: 211, distance: 4.6
click at [519, 206] on icon "button" at bounding box center [519, 205] width 5 height 5
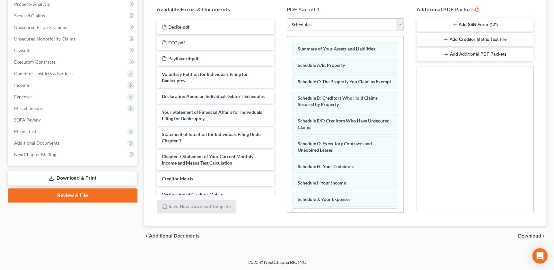
click at [518, 233] on span "Download" at bounding box center [529, 235] width 23 height 5
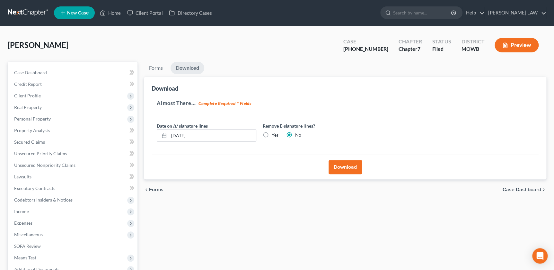
click at [358, 169] on button "Download" at bounding box center [344, 167] width 33 height 14
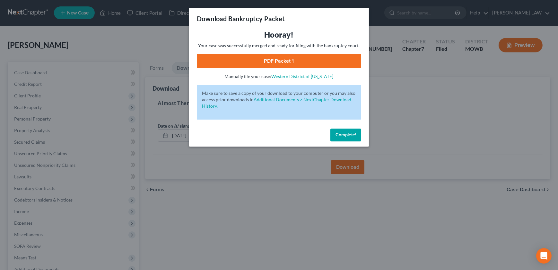
click at [305, 58] on link "PDF Packet 1" at bounding box center [279, 61] width 164 height 14
click at [350, 131] on button "Complete!" at bounding box center [345, 134] width 31 height 13
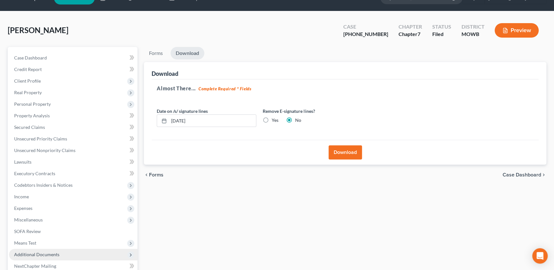
scroll to position [82, 0]
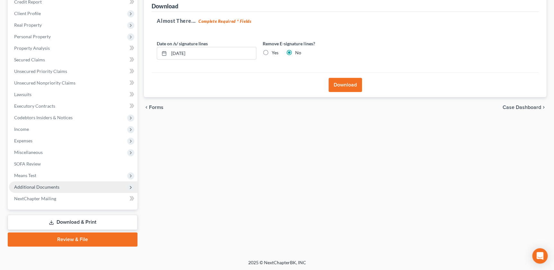
click at [50, 187] on span "Additional Documents" at bounding box center [36, 186] width 45 height 5
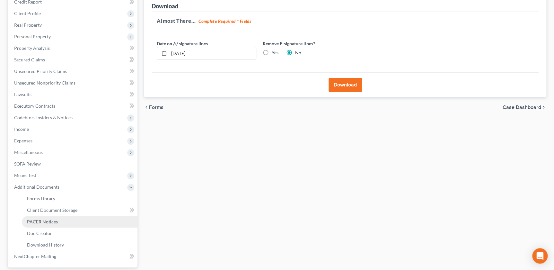
click at [61, 221] on link "PACER Notices" at bounding box center [80, 222] width 116 height 12
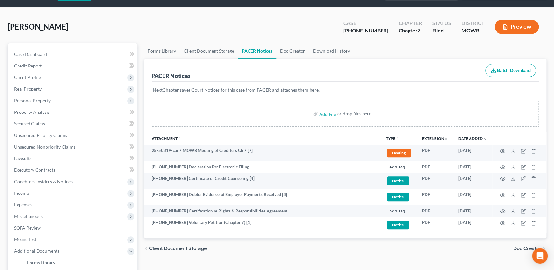
scroll to position [22, 0]
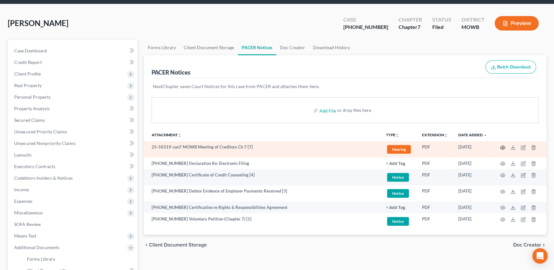
click at [500, 146] on icon "button" at bounding box center [502, 147] width 5 height 5
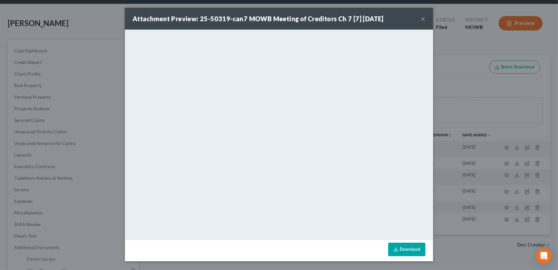
click at [423, 19] on button "×" at bounding box center [423, 19] width 4 height 8
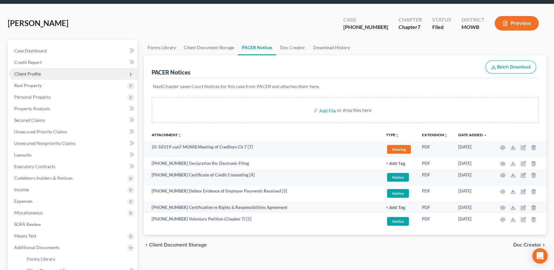
click at [21, 73] on span "Client Profile" at bounding box center [27, 73] width 27 height 5
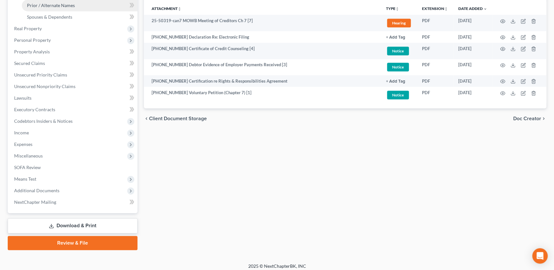
scroll to position [20, 0]
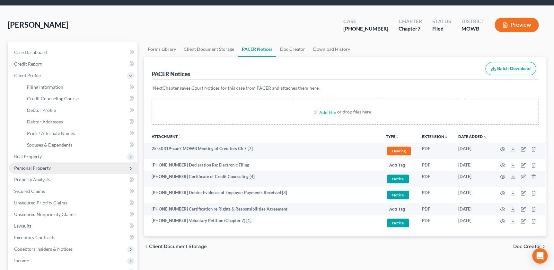
click at [52, 169] on span "Personal Property" at bounding box center [73, 168] width 128 height 12
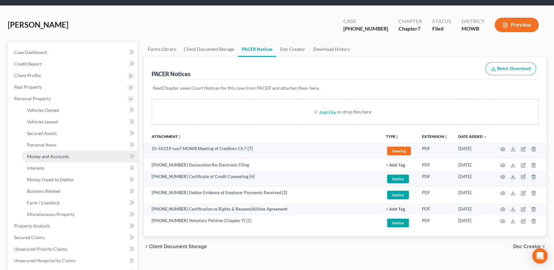
click at [64, 154] on span "Money and Accounts" at bounding box center [48, 155] width 42 height 5
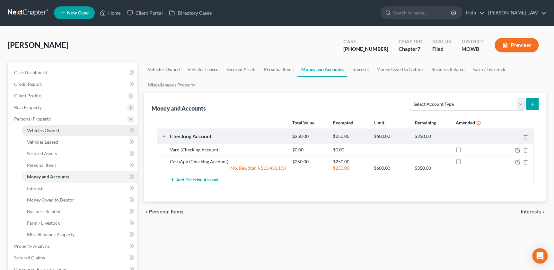
click at [49, 133] on link "Vehicles Owned" at bounding box center [80, 131] width 116 height 12
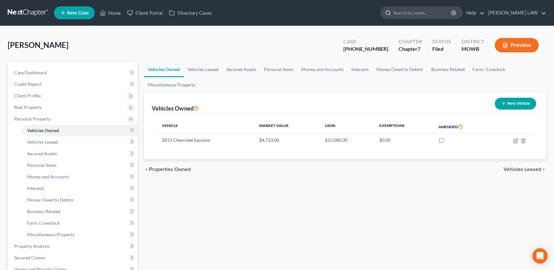
click at [421, 16] on input "search" at bounding box center [422, 13] width 59 height 12
type input "epstein"
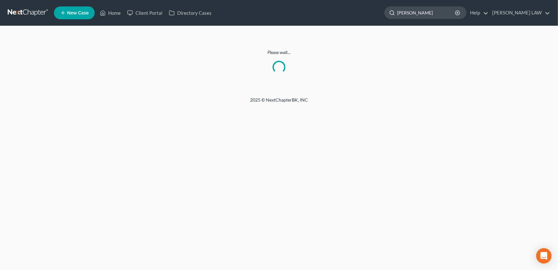
click at [437, 13] on input "epstein" at bounding box center [426, 13] width 59 height 12
click at [115, 14] on link "Home" at bounding box center [110, 13] width 27 height 12
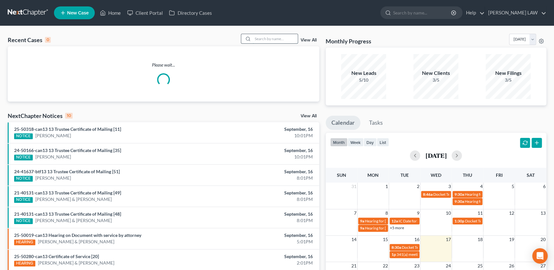
click at [280, 42] on input "search" at bounding box center [275, 38] width 45 height 9
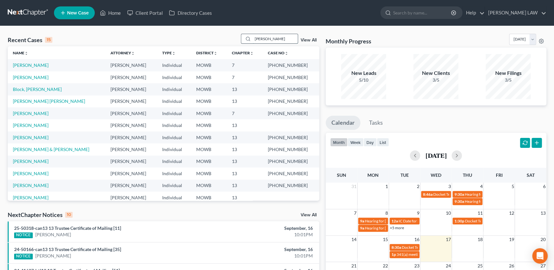
type input "epstein"
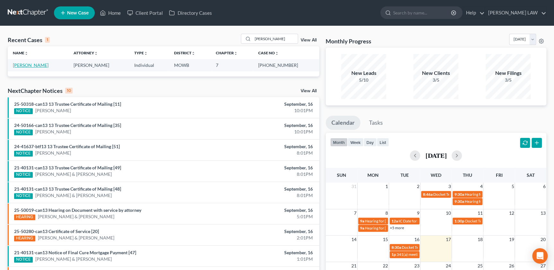
click at [30, 66] on link "Epstein, Marilyn" at bounding box center [31, 64] width 36 height 5
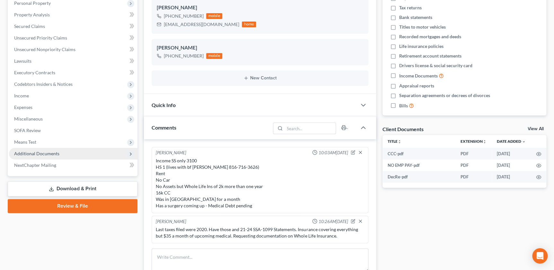
scroll to position [131, 0]
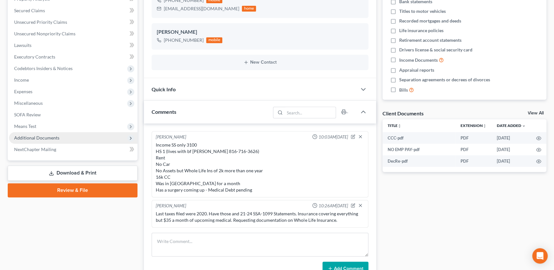
click at [59, 141] on span "Additional Documents" at bounding box center [73, 138] width 128 height 12
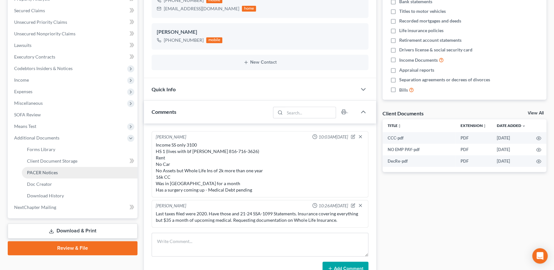
click at [54, 169] on link "PACER Notices" at bounding box center [80, 173] width 116 height 12
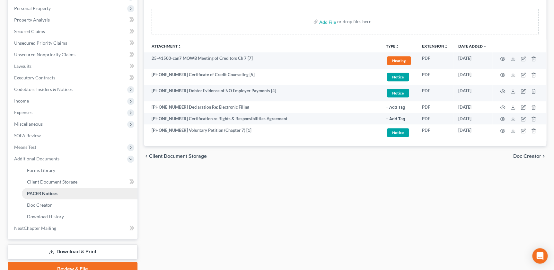
scroll to position [117, 0]
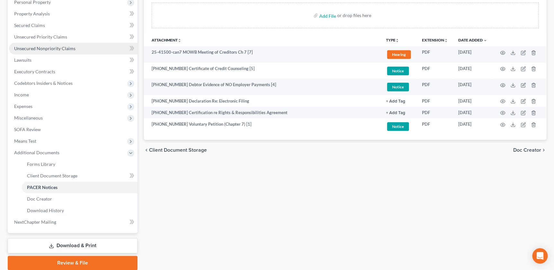
click at [63, 47] on span "Unsecured Nonpriority Claims" at bounding box center [44, 48] width 61 height 5
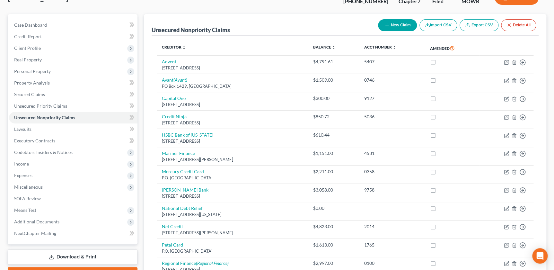
scroll to position [158, 0]
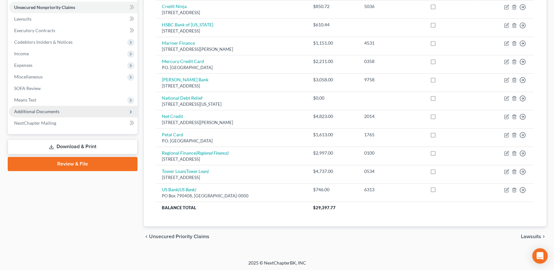
drag, startPoint x: 60, startPoint y: 142, endPoint x: 104, endPoint y: 141, distance: 43.7
click at [60, 142] on link "Download & Print" at bounding box center [73, 146] width 130 height 15
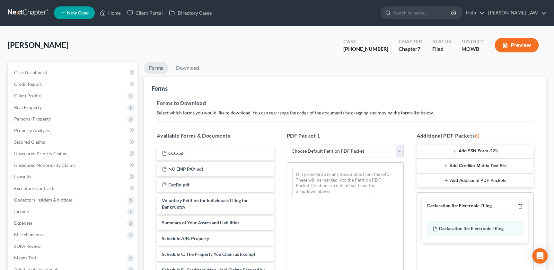
click at [518, 206] on icon "button" at bounding box center [519, 206] width 3 height 4
click at [395, 153] on select "Choose Default Petition PDF Packet Complete Bankruptcy Petition (all forms and …" at bounding box center [345, 150] width 117 height 13
select select "4"
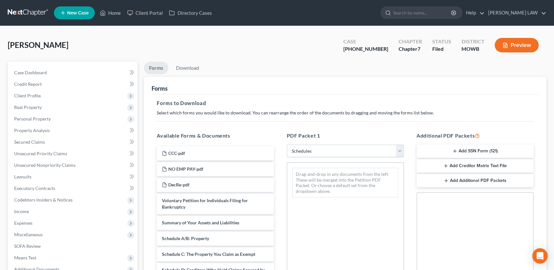
click at [287, 144] on select "Choose Default Petition PDF Packet Complete Bankruptcy Petition (all forms and …" at bounding box center [345, 150] width 117 height 13
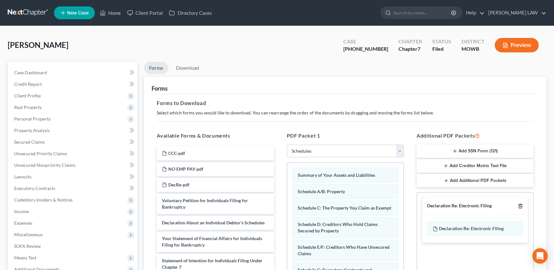
click at [521, 204] on icon "button" at bounding box center [519, 205] width 5 height 5
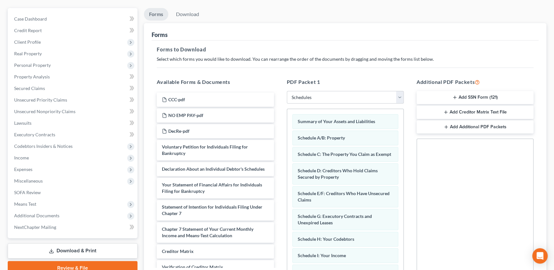
scroll to position [126, 0]
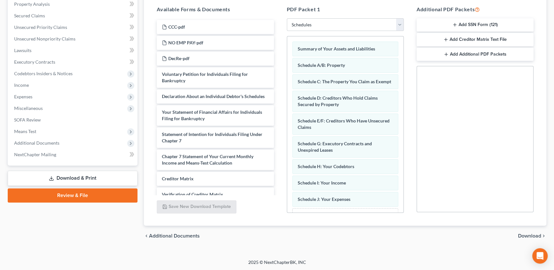
click at [524, 234] on span "Download" at bounding box center [529, 235] width 23 height 5
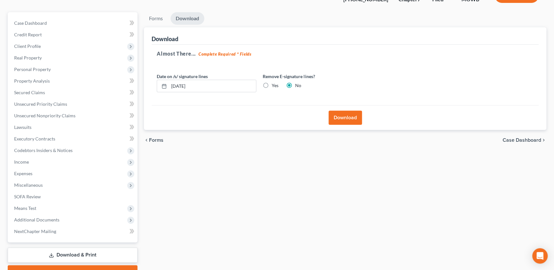
scroll to position [0, 0]
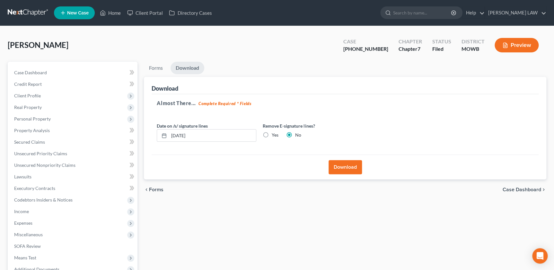
click at [337, 162] on button "Download" at bounding box center [344, 167] width 33 height 14
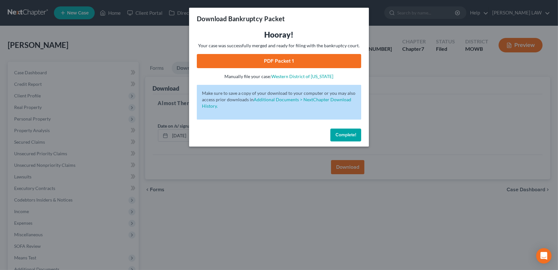
click at [274, 62] on link "PDF Packet 1" at bounding box center [279, 61] width 164 height 14
click at [349, 136] on span "Complete!" at bounding box center [345, 134] width 21 height 5
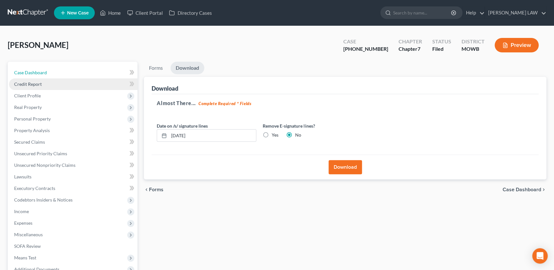
drag, startPoint x: 41, startPoint y: 71, endPoint x: 38, endPoint y: 84, distance: 13.1
click at [41, 71] on span "Case Dashboard" at bounding box center [30, 72] width 33 height 5
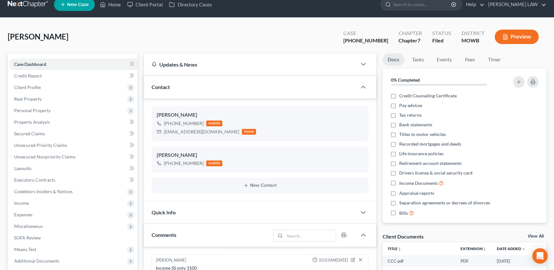
scroll to position [14, 0]
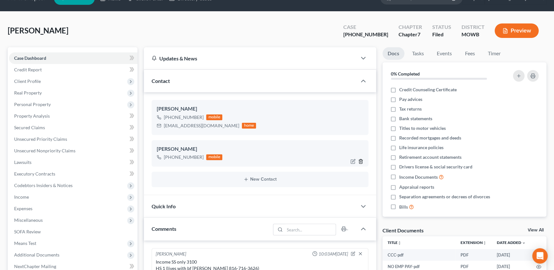
click at [361, 162] on icon "button" at bounding box center [360, 161] width 5 height 5
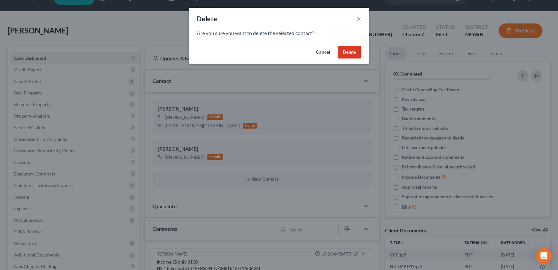
click at [348, 51] on button "Delete" at bounding box center [349, 52] width 23 height 13
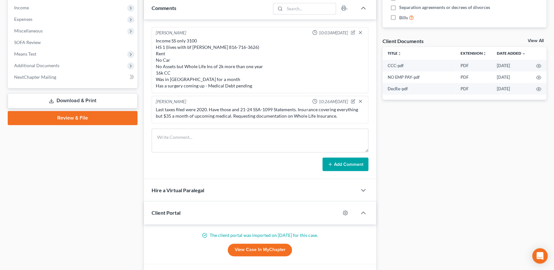
scroll to position [204, 0]
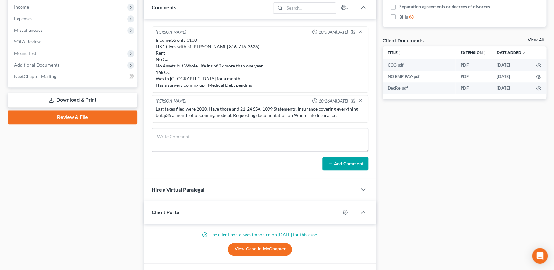
drag, startPoint x: 50, startPoint y: 64, endPoint x: 55, endPoint y: 91, distance: 28.3
click at [50, 64] on span "Additional Documents" at bounding box center [36, 64] width 45 height 5
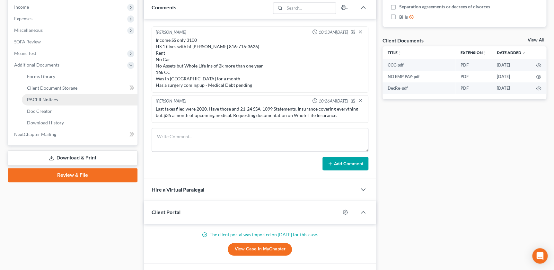
click at [53, 97] on span "PACER Notices" at bounding box center [42, 99] width 31 height 5
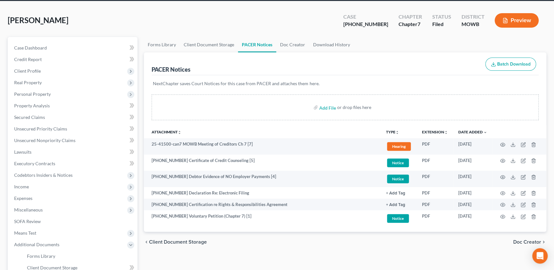
scroll to position [65, 0]
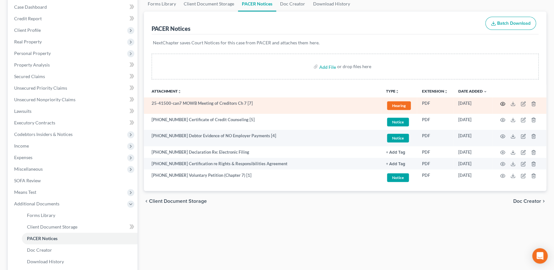
click at [502, 102] on icon "button" at bounding box center [502, 104] width 5 height 4
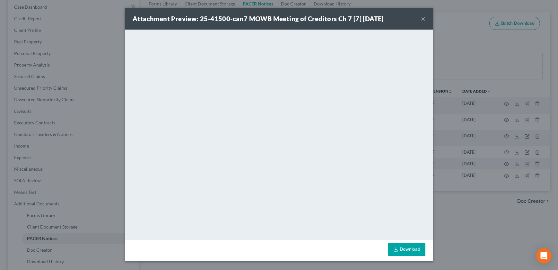
click at [421, 20] on button "×" at bounding box center [423, 19] width 4 height 8
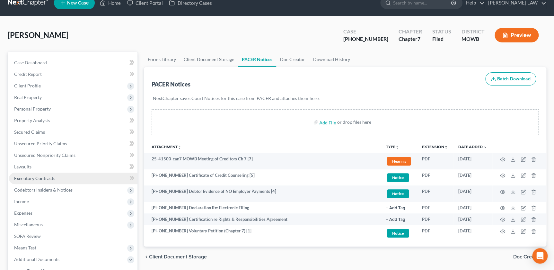
scroll to position [0, 0]
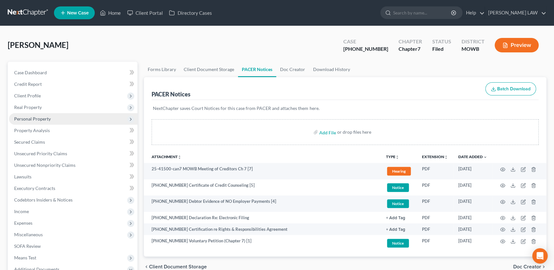
click at [33, 119] on span "Personal Property" at bounding box center [32, 118] width 37 height 5
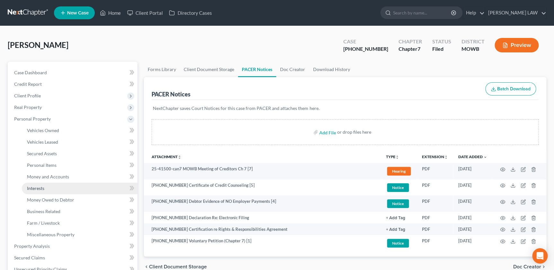
click at [47, 186] on link "Interests" at bounding box center [80, 188] width 116 height 12
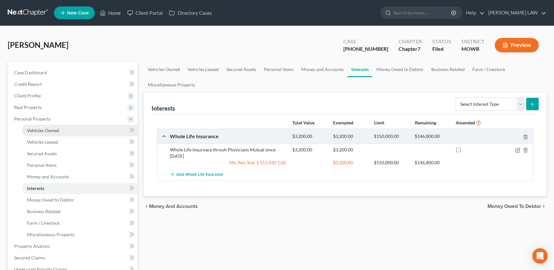
click at [25, 131] on link "Vehicles Owned" at bounding box center [80, 131] width 116 height 12
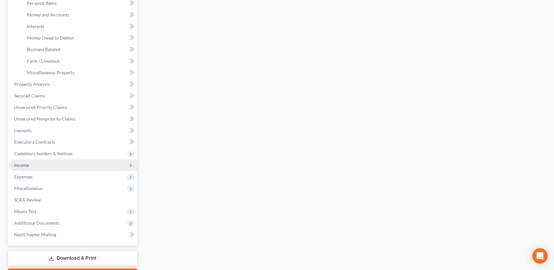
scroll to position [160, 0]
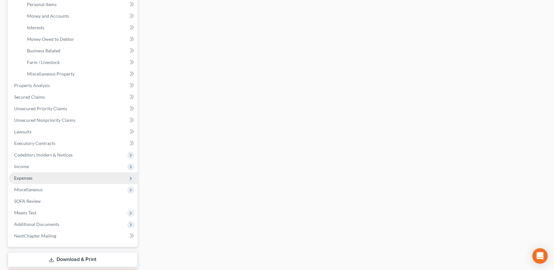
click at [47, 182] on span "Expenses" at bounding box center [73, 178] width 128 height 12
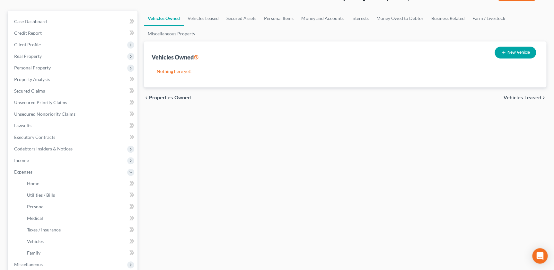
scroll to position [44, 0]
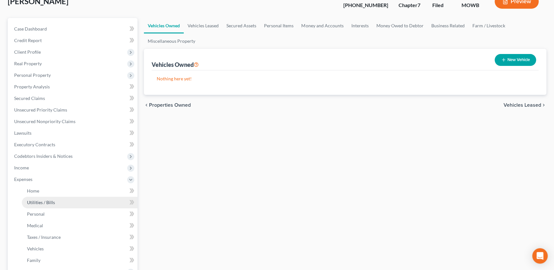
click at [50, 197] on link "Utilities / Bills" at bounding box center [80, 202] width 116 height 12
click at [48, 191] on link "Home" at bounding box center [80, 191] width 116 height 12
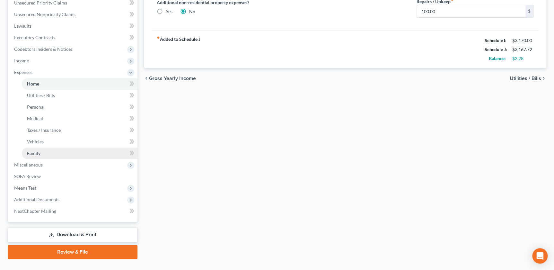
scroll to position [163, 0]
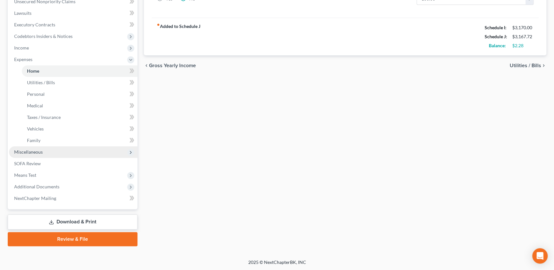
click at [27, 152] on span "Miscellaneous" at bounding box center [28, 151] width 29 height 5
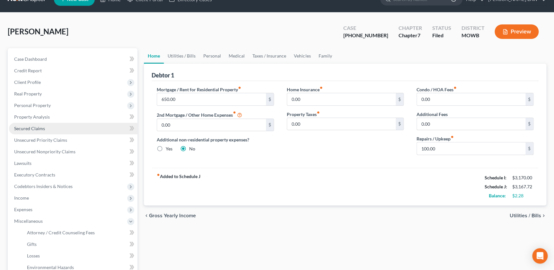
scroll to position [9, 0]
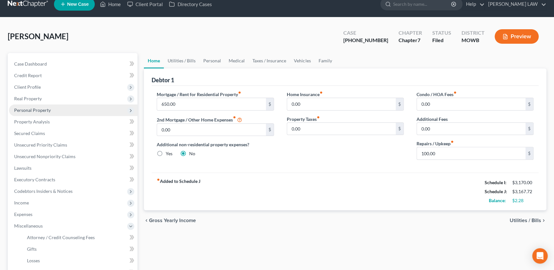
click at [29, 111] on span "Personal Property" at bounding box center [32, 109] width 37 height 5
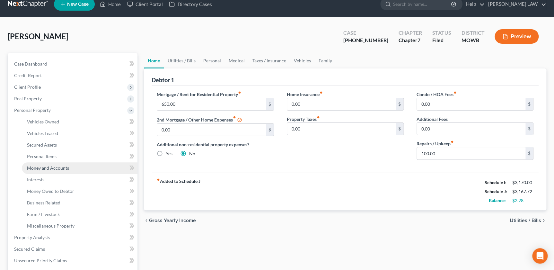
click at [39, 163] on link "Money and Accounts" at bounding box center [80, 168] width 116 height 12
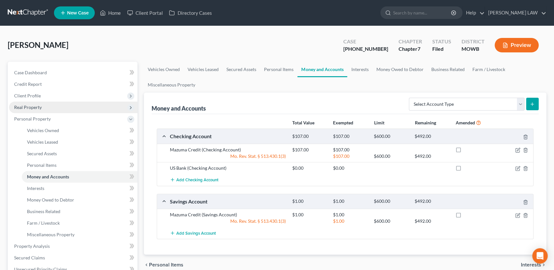
click at [39, 107] on span "Real Property" at bounding box center [28, 106] width 28 height 5
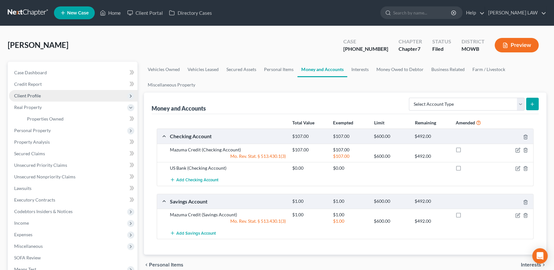
click at [32, 98] on span "Client Profile" at bounding box center [73, 96] width 128 height 12
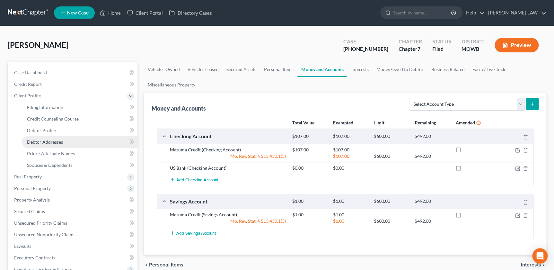
click at [45, 140] on span "Debtor Addresses" at bounding box center [45, 141] width 36 height 5
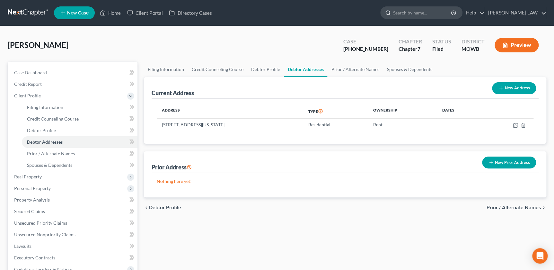
click at [439, 16] on input "search" at bounding box center [422, 13] width 59 height 12
type input "mccoy"
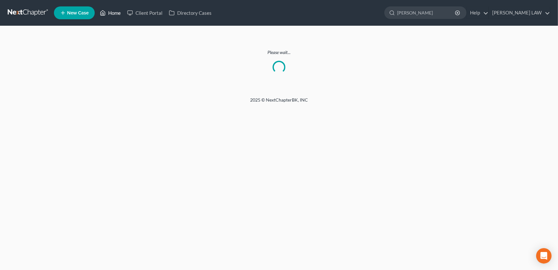
click at [118, 16] on link "Home" at bounding box center [110, 13] width 27 height 12
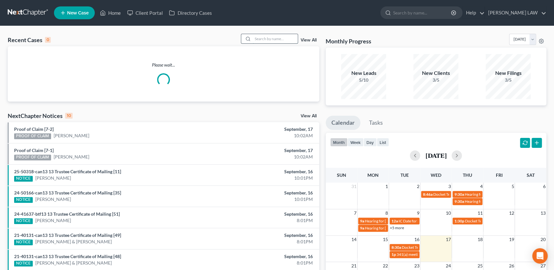
drag, startPoint x: 284, startPoint y: 38, endPoint x: 282, endPoint y: 42, distance: 4.6
click at [283, 42] on input "search" at bounding box center [275, 38] width 45 height 9
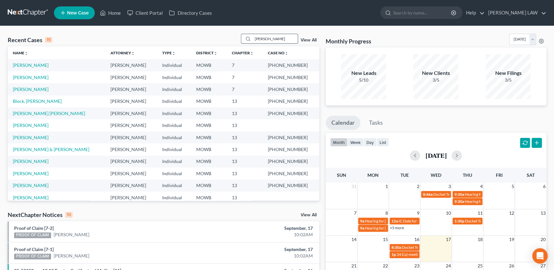
type input "justus"
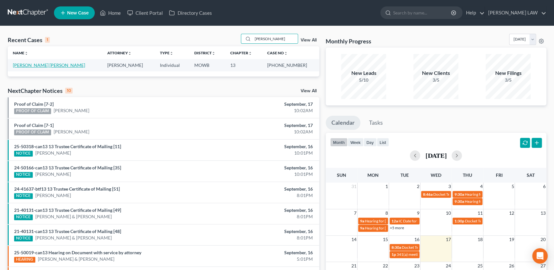
click at [42, 65] on link "Justus McCoy, Stacey" at bounding box center [49, 64] width 72 height 5
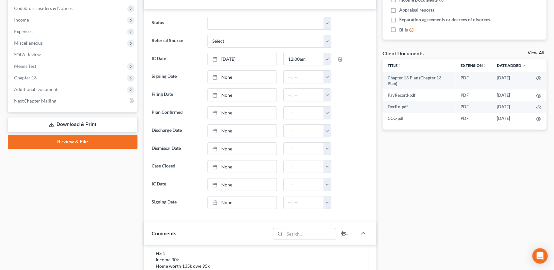
scroll to position [241, 0]
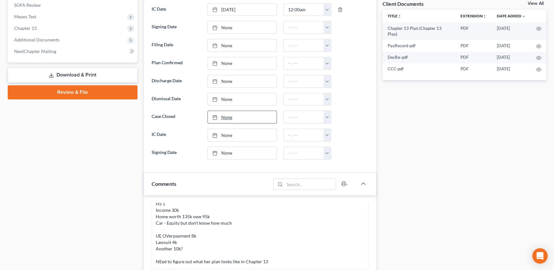
drag, startPoint x: 67, startPoint y: 75, endPoint x: 228, endPoint y: 112, distance: 165.0
click at [67, 75] on link "Download & Print" at bounding box center [73, 74] width 130 height 15
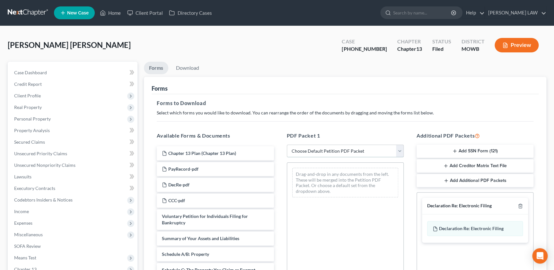
click at [351, 146] on select "Choose Default Petition PDF Packet Complete Bankruptcy Petition (all forms and …" at bounding box center [345, 150] width 117 height 13
select select "7"
click at [287, 144] on select "Choose Default Petition PDF Packet Complete Bankruptcy Petition (all forms and …" at bounding box center [345, 150] width 117 height 13
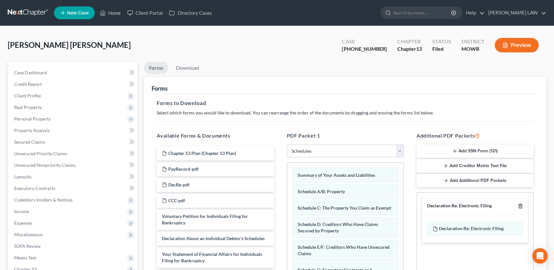
click at [521, 206] on icon "button" at bounding box center [519, 206] width 3 height 4
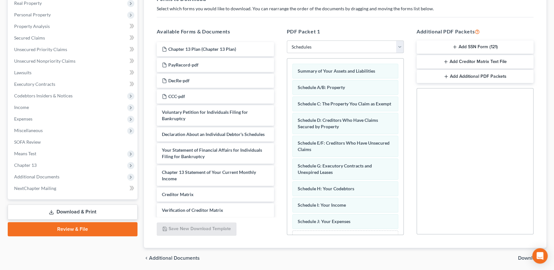
scroll to position [126, 0]
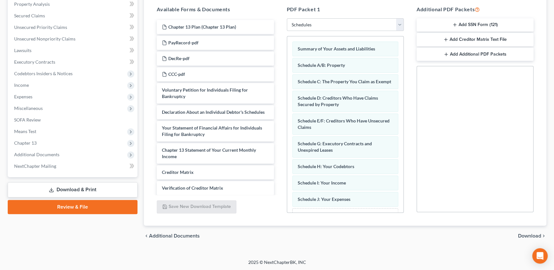
click at [532, 233] on span "Download" at bounding box center [529, 235] width 23 height 5
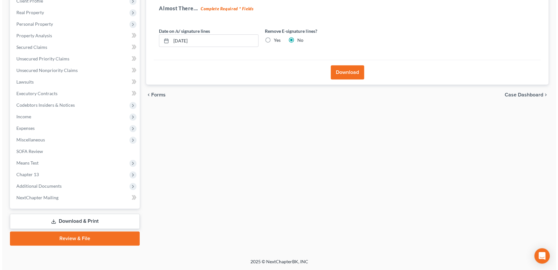
scroll to position [94, 0]
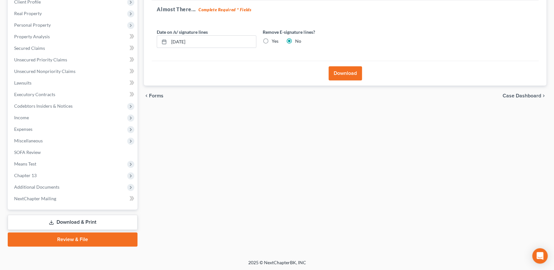
click at [348, 76] on button "Download" at bounding box center [344, 73] width 33 height 14
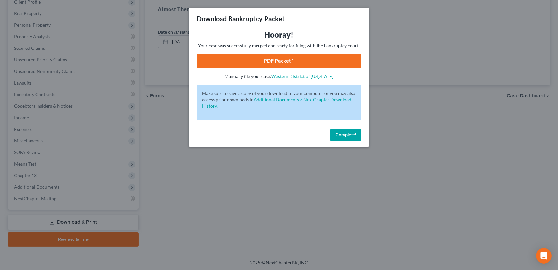
click at [255, 59] on link "PDF Packet 1" at bounding box center [279, 61] width 164 height 14
click at [342, 126] on div "Complete!" at bounding box center [279, 136] width 180 height 21
drag, startPoint x: 344, startPoint y: 128, endPoint x: 342, endPoint y: 132, distance: 3.7
click at [344, 129] on button "Complete!" at bounding box center [345, 134] width 31 height 13
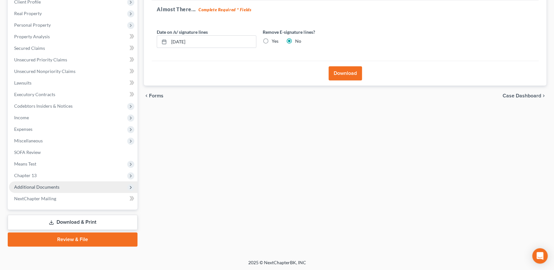
click at [48, 188] on span "Additional Documents" at bounding box center [36, 186] width 45 height 5
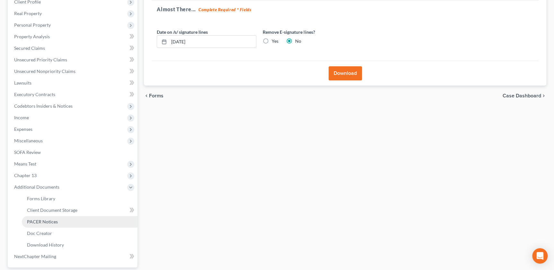
click at [51, 220] on span "PACER Notices" at bounding box center [42, 221] width 31 height 5
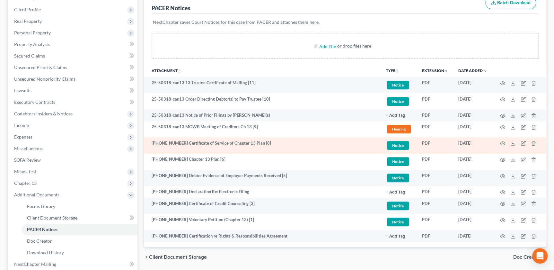
scroll to position [117, 0]
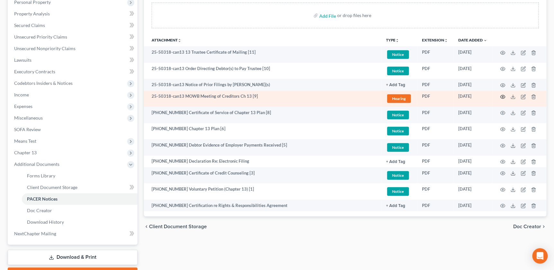
click at [502, 96] on circle "button" at bounding box center [502, 96] width 1 height 1
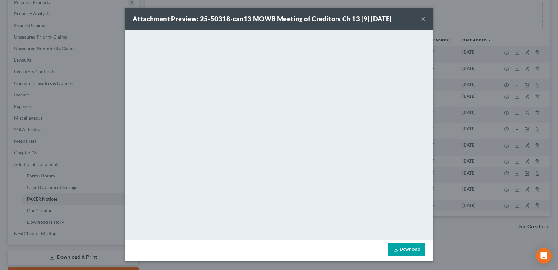
click at [423, 21] on button "×" at bounding box center [423, 19] width 4 height 8
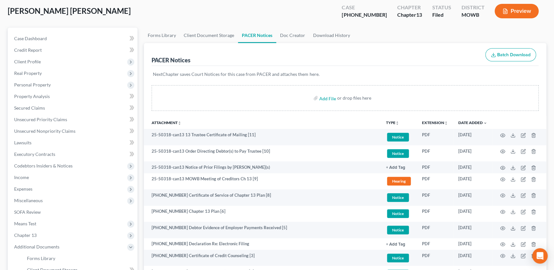
scroll to position [0, 0]
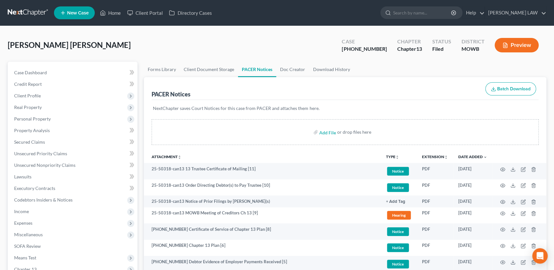
click at [190, 135] on div "Add File or drop files here" at bounding box center [345, 132] width 387 height 26
click at [36, 96] on span "Client Profile" at bounding box center [27, 95] width 27 height 5
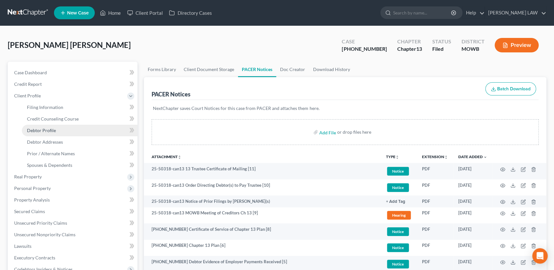
click at [51, 128] on span "Debtor Profile" at bounding box center [41, 129] width 29 height 5
select select "0"
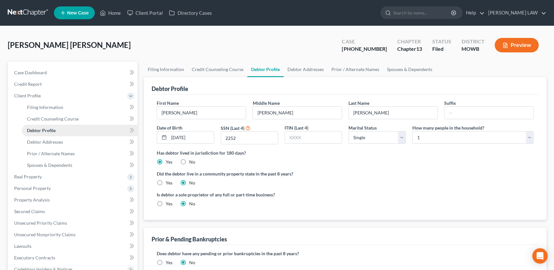
radio input "true"
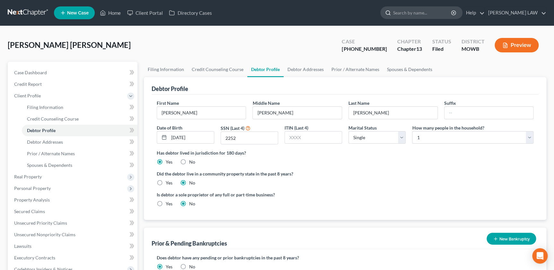
click at [438, 17] on input "search" at bounding box center [422, 13] width 59 height 12
click at [426, 13] on input "search" at bounding box center [422, 13] width 59 height 12
click at [424, 13] on input "search" at bounding box center [422, 13] width 59 height 12
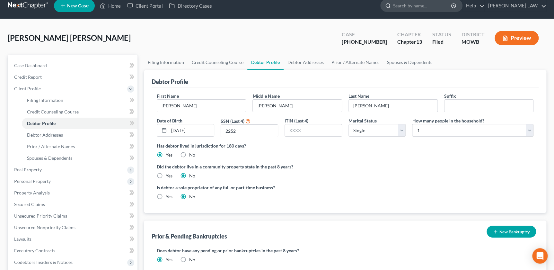
click at [433, 8] on input "search" at bounding box center [422, 6] width 59 height 12
type input "may"
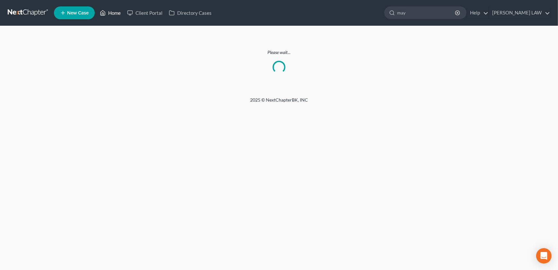
click at [115, 13] on link "Home" at bounding box center [110, 13] width 27 height 12
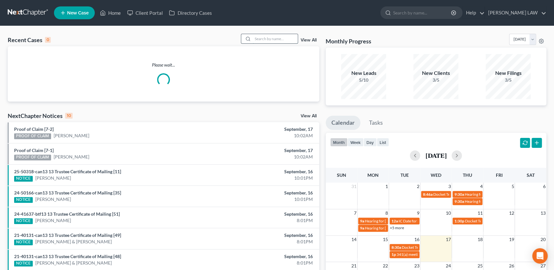
click at [268, 37] on input "search" at bounding box center [275, 38] width 45 height 9
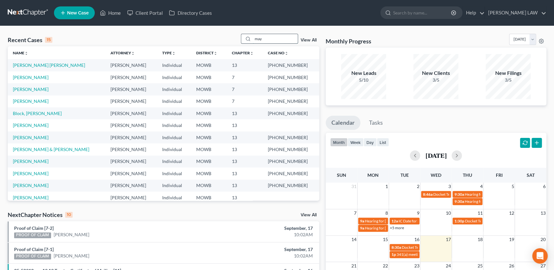
type input "may"
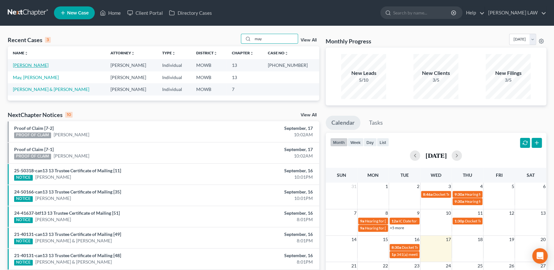
click at [28, 66] on link "[PERSON_NAME]" at bounding box center [31, 64] width 36 height 5
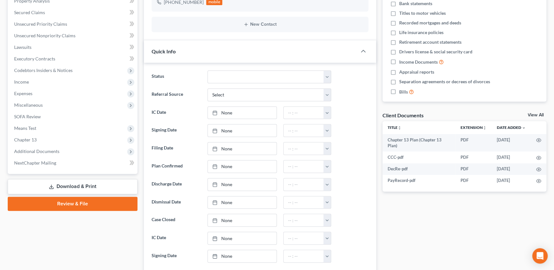
scroll to position [204, 0]
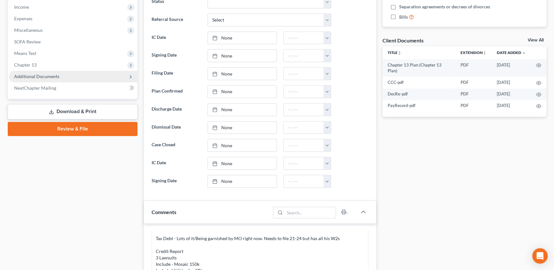
click at [44, 74] on span "Additional Documents" at bounding box center [36, 76] width 45 height 5
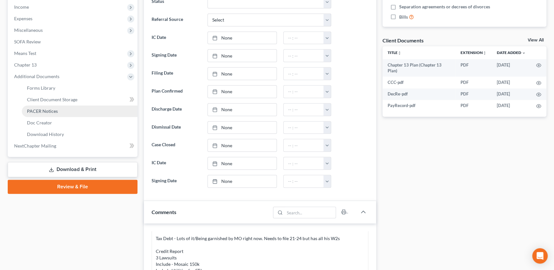
click at [48, 107] on link "PACER Notices" at bounding box center [80, 111] width 116 height 12
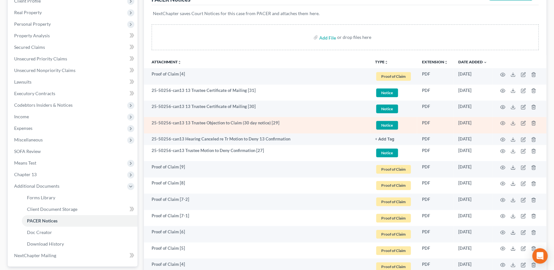
scroll to position [109, 0]
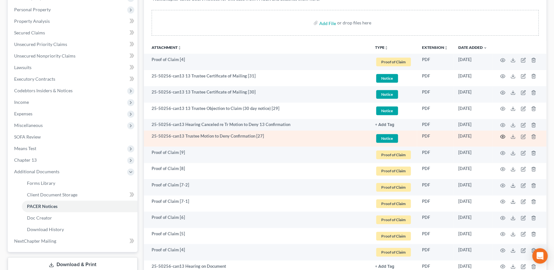
click at [502, 134] on icon "button" at bounding box center [502, 136] width 5 height 5
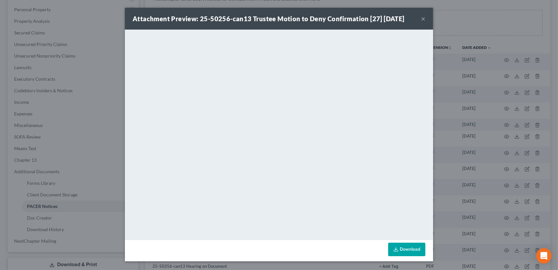
drag, startPoint x: 421, startPoint y: 19, endPoint x: 416, endPoint y: 29, distance: 11.5
click at [421, 19] on button "×" at bounding box center [423, 19] width 4 height 8
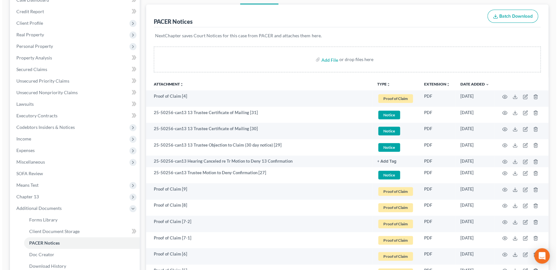
scroll to position [29, 0]
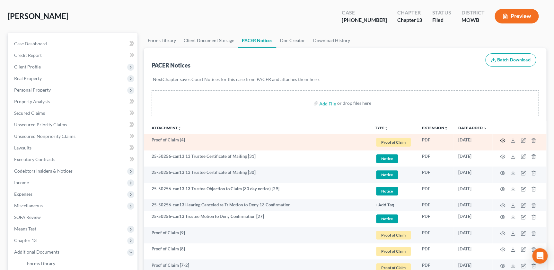
click at [502, 139] on icon "button" at bounding box center [502, 140] width 5 height 5
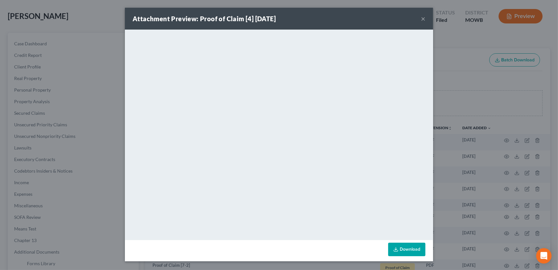
click at [423, 19] on button "×" at bounding box center [423, 19] width 4 height 8
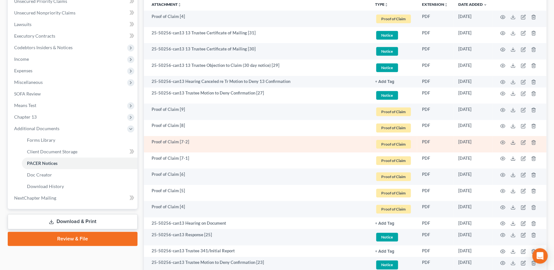
scroll to position [226, 0]
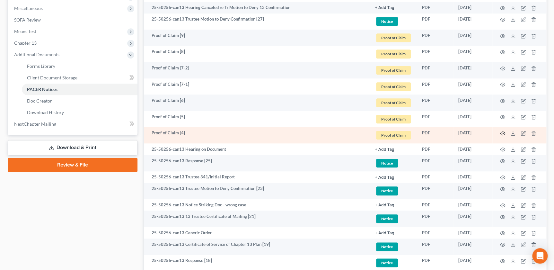
click at [502, 133] on icon "button" at bounding box center [502, 133] width 5 height 5
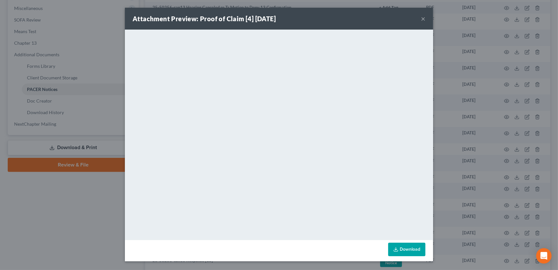
click at [421, 19] on button "×" at bounding box center [423, 19] width 4 height 8
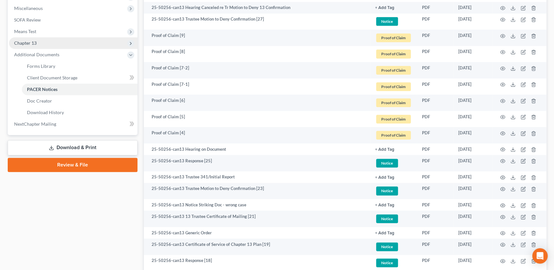
click at [35, 43] on span "Chapter 13" at bounding box center [25, 42] width 22 height 5
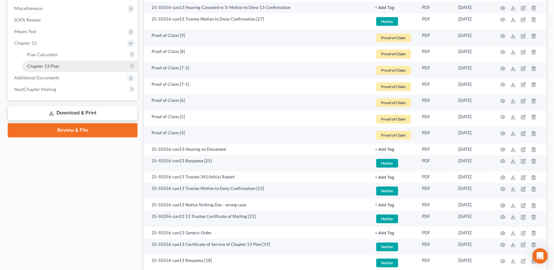
click at [45, 64] on span "Chapter 13 Plan" at bounding box center [43, 65] width 32 height 5
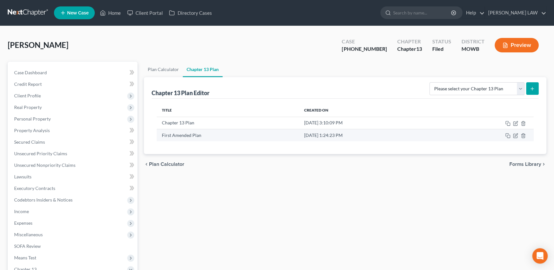
click at [512, 135] on td at bounding box center [485, 135] width 95 height 12
click at [514, 135] on icon "button" at bounding box center [515, 135] width 5 height 5
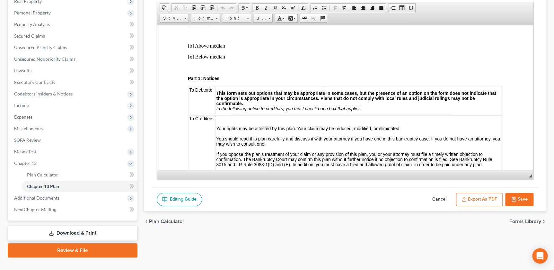
scroll to position [95, 0]
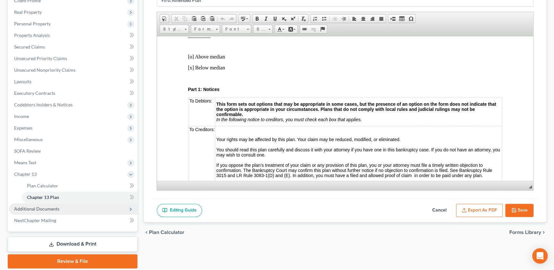
click at [40, 209] on span "Additional Documents" at bounding box center [36, 208] width 45 height 5
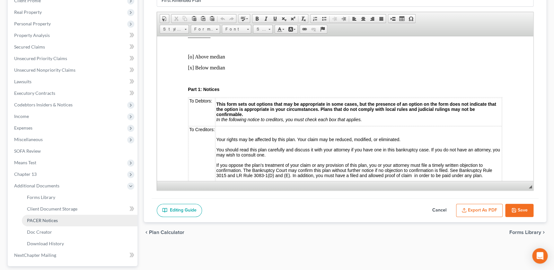
click at [41, 218] on span "PACER Notices" at bounding box center [42, 219] width 31 height 5
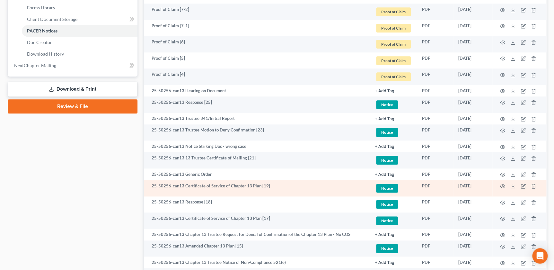
scroll to position [102, 0]
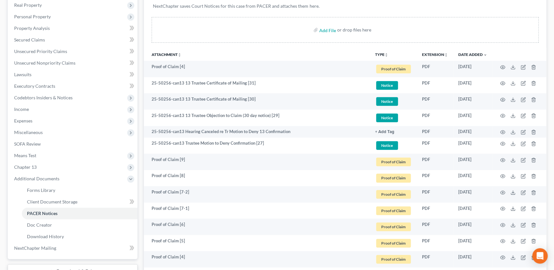
click at [384, 53] on icon "unfold_more" at bounding box center [386, 55] width 4 height 4
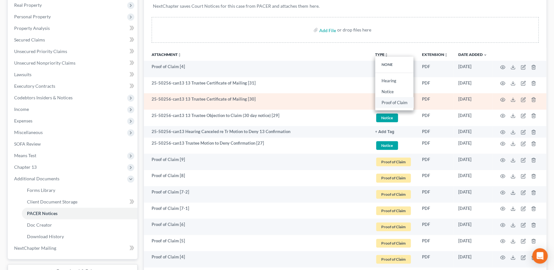
click at [391, 101] on link "Proof of Claim" at bounding box center [394, 102] width 38 height 11
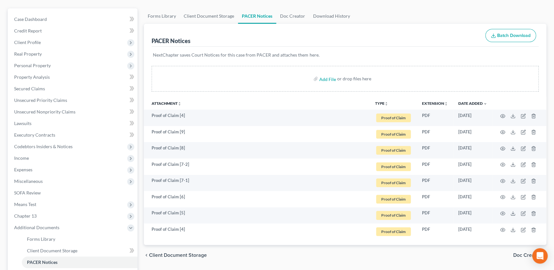
scroll to position [65, 0]
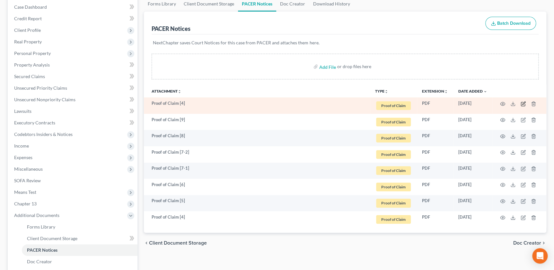
click at [521, 103] on icon "button" at bounding box center [522, 103] width 5 height 5
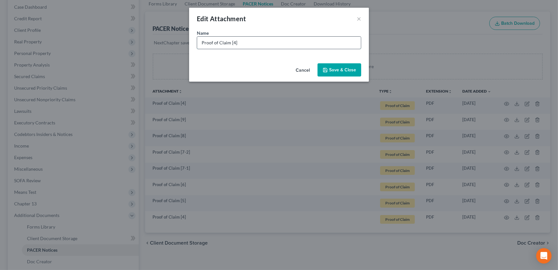
drag, startPoint x: 257, startPoint y: 39, endPoint x: 256, endPoint y: 41, distance: 3.3
click at [257, 39] on input "Proof of Claim [4]" at bounding box center [279, 43] width 164 height 12
type input "Proof of Claim [4] IRS"
click at [359, 71] on button "Save & Close" at bounding box center [339, 69] width 44 height 13
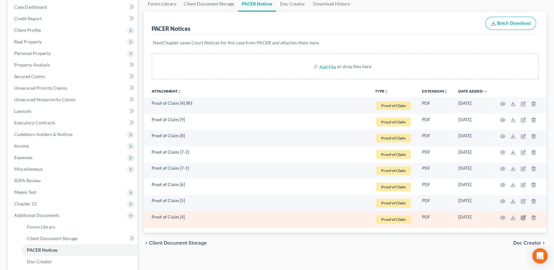
click at [523, 216] on icon "button" at bounding box center [522, 217] width 5 height 5
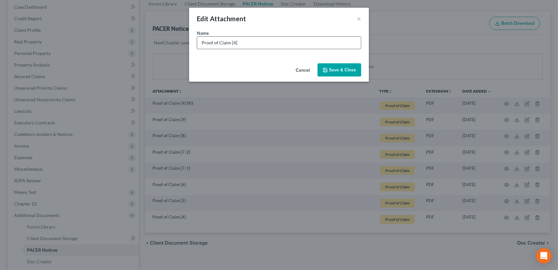
click at [317, 46] on input "Proof of Claim [4]" at bounding box center [279, 43] width 164 height 12
type input "Proof of Claim [4] IRS"
drag, startPoint x: 331, startPoint y: 65, endPoint x: 390, endPoint y: 78, distance: 60.2
click at [331, 65] on button "Save & Close" at bounding box center [339, 69] width 44 height 13
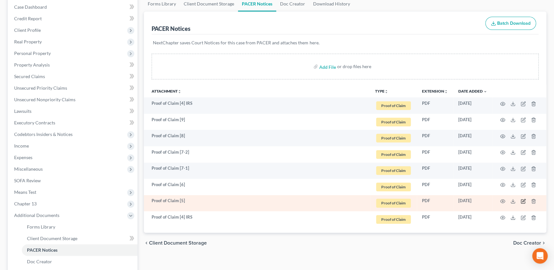
click at [521, 201] on icon "button" at bounding box center [522, 200] width 5 height 5
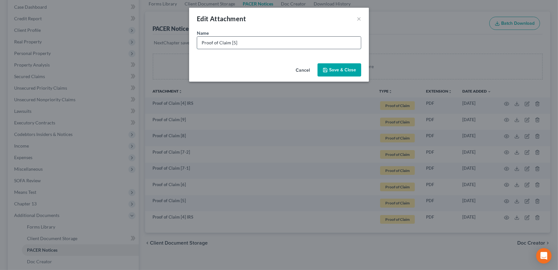
click at [270, 40] on input "Proof of Claim [5]" at bounding box center [279, 43] width 164 height 12
type input "Proof of Claim [5] Buchanan County"
click at [327, 74] on button "Save & Close" at bounding box center [339, 69] width 44 height 13
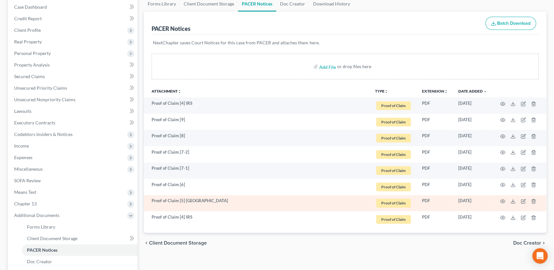
click at [523, 203] on td at bounding box center [519, 203] width 54 height 16
click at [523, 202] on icon "button" at bounding box center [522, 200] width 5 height 5
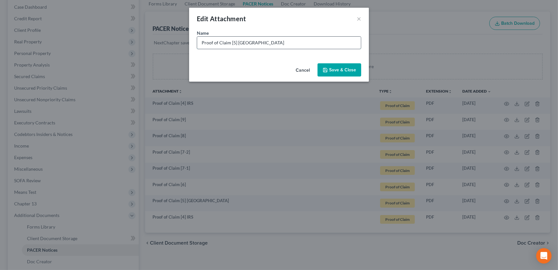
click at [307, 37] on input "Proof of Claim [5] Buchanan County" at bounding box center [279, 43] width 164 height 12
type input "Proof of Claim [5] Buchanan County Collectors"
click at [338, 64] on div "Cancel Save & Close" at bounding box center [279, 71] width 180 height 21
click at [337, 66] on button "Save & Close" at bounding box center [339, 69] width 44 height 13
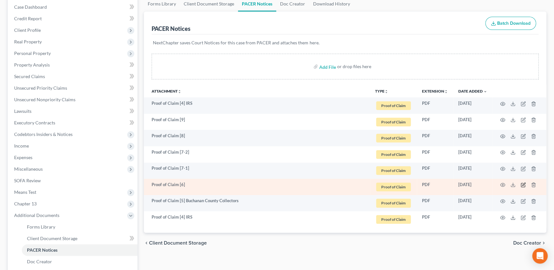
click at [523, 185] on icon "button" at bounding box center [522, 184] width 5 height 5
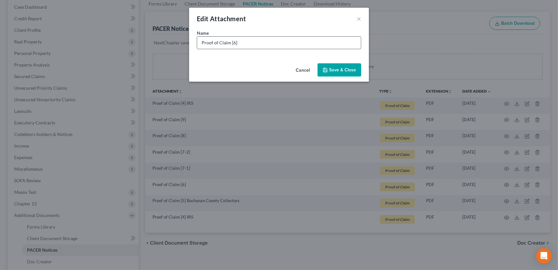
click at [313, 47] on input "Proof of Claim [6]" at bounding box center [279, 43] width 164 height 12
paste input "Buchanan County Collector of Revenue"
type input "Proof of Claim [6] Buchanan County Collector of Revenue"
click at [335, 69] on span "Save & Close" at bounding box center [342, 69] width 27 height 5
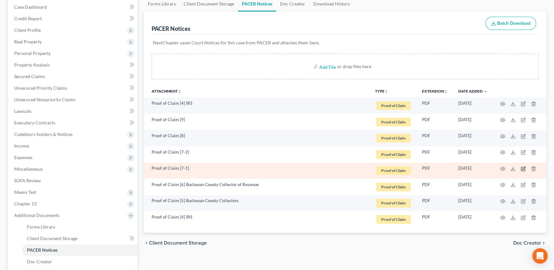
click at [521, 167] on icon "button" at bounding box center [522, 168] width 5 height 5
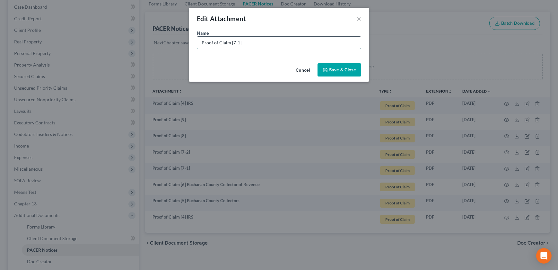
click at [287, 45] on input "Proof of Claim [7-1]" at bounding box center [279, 43] width 164 height 12
paste input "Tower Loan of St Joseph"
type input "Proof of Claim [7-1] Tower Loan of St Joseph"
click at [336, 70] on span "Save & Close" at bounding box center [342, 69] width 27 height 5
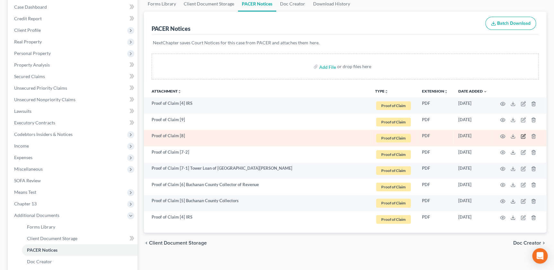
click at [523, 135] on icon "button" at bounding box center [522, 136] width 5 height 5
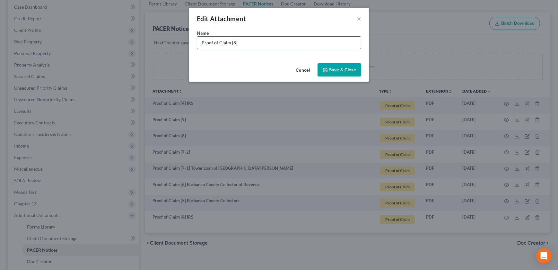
click at [260, 44] on input "Proof of Claim [8]" at bounding box center [279, 43] width 164 height 12
paste input "Jefferson Capital Systems, LLC"
type input "Proof of Claim [8] Jefferson Capital Systems, LLC"
drag, startPoint x: 338, startPoint y: 67, endPoint x: 551, endPoint y: 97, distance: 215.2
click at [339, 67] on span "Save & Close" at bounding box center [342, 69] width 27 height 5
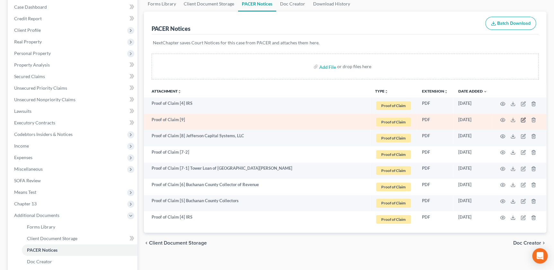
click at [523, 118] on icon "button" at bounding box center [523, 119] width 3 height 3
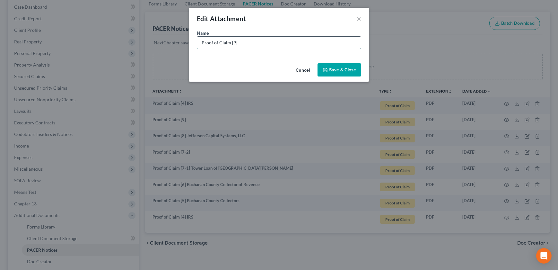
click at [260, 45] on input "Proof of Claim [9]" at bounding box center [279, 43] width 164 height 12
paste input "Jefferson Capital Systems, LLC"
type input "Proof of Claim [9] Jefferson Capital Systems, LLC"
click at [315, 64] on div "Cancel Save & Close" at bounding box center [279, 71] width 180 height 21
click at [327, 72] on icon "button" at bounding box center [325, 69] width 5 height 5
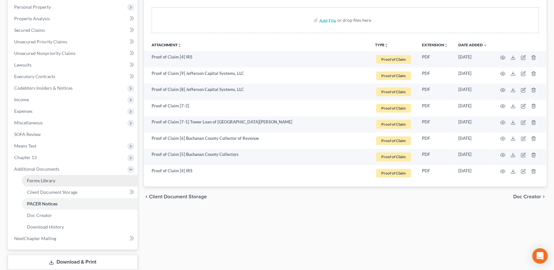
scroll to position [124, 0]
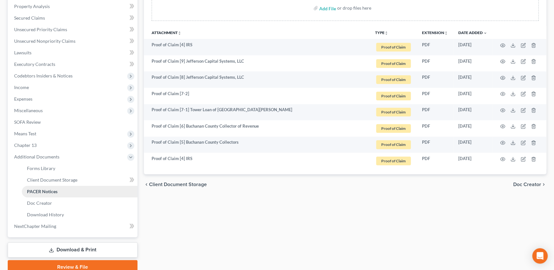
click at [51, 189] on span "PACER Notices" at bounding box center [42, 190] width 30 height 5
click at [385, 32] on icon "unfold_more" at bounding box center [386, 33] width 4 height 4
click at [388, 44] on link "NONE" at bounding box center [394, 42] width 38 height 11
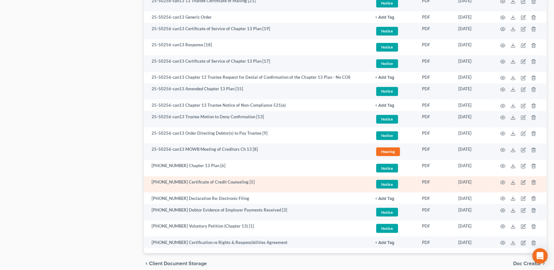
scroll to position [469, 0]
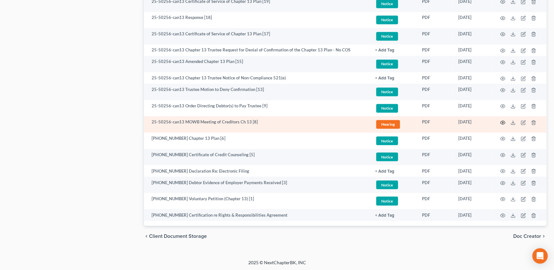
click at [500, 121] on icon "button" at bounding box center [502, 122] width 5 height 5
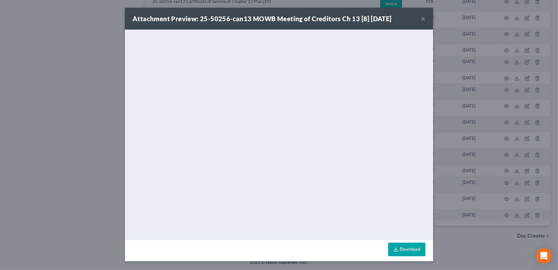
click at [423, 22] on button "×" at bounding box center [423, 19] width 4 height 8
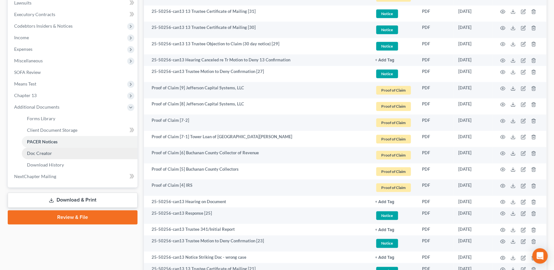
scroll to position [189, 0]
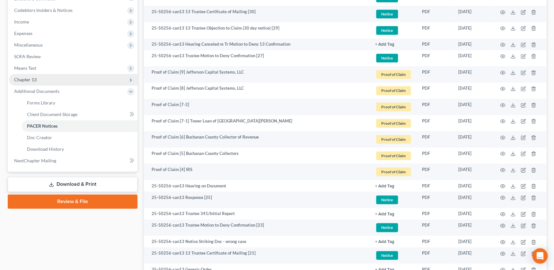
click at [37, 77] on span "Chapter 13" at bounding box center [73, 80] width 128 height 12
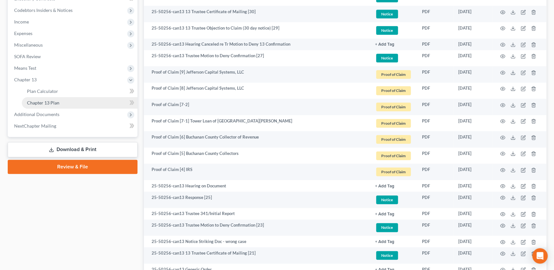
click at [48, 102] on span "Chapter 13 Plan" at bounding box center [43, 102] width 32 height 5
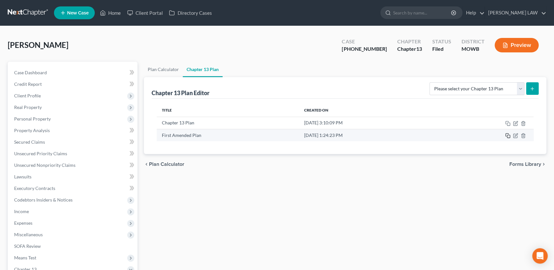
click at [506, 137] on icon "button" at bounding box center [507, 135] width 5 height 5
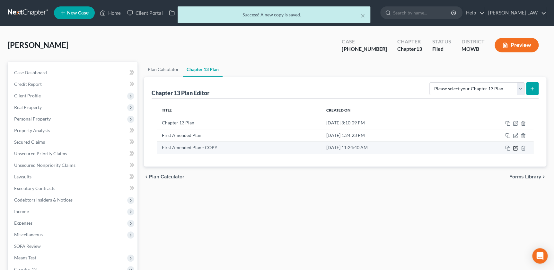
click at [514, 147] on icon "button" at bounding box center [515, 147] width 5 height 5
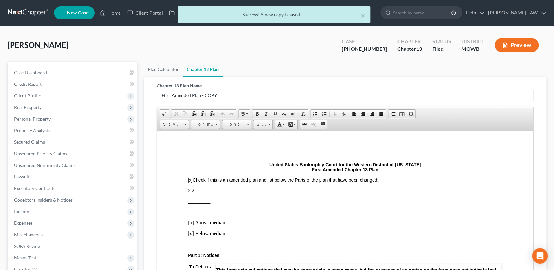
scroll to position [65, 0]
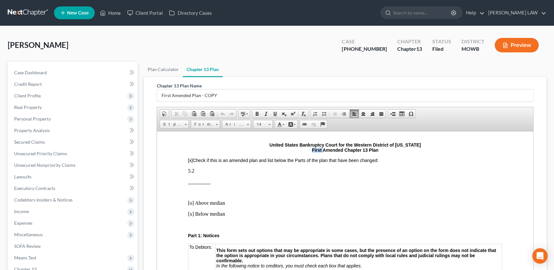
drag, startPoint x: 309, startPoint y: 151, endPoint x: 320, endPoint y: 150, distance: 10.9
click at [320, 150] on p "United States Bankruptcy Court for the Western District of Missouri First Amend…" at bounding box center [345, 147] width 314 height 10
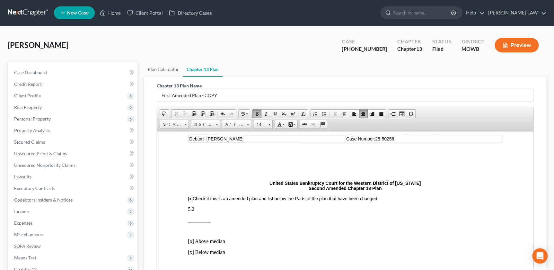
scroll to position [29, 0]
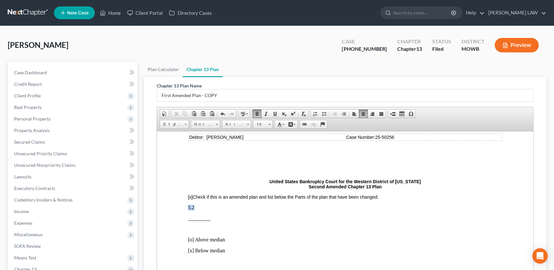
drag, startPoint x: 200, startPoint y: 206, endPoint x: 185, endPoint y: 206, distance: 14.4
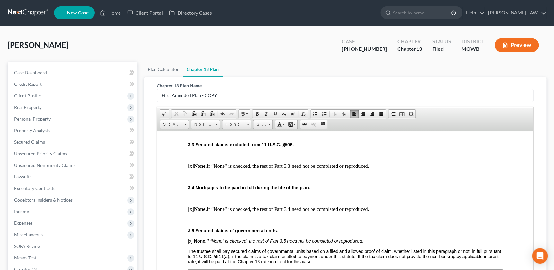
scroll to position [569, 0]
click at [214, 180] on p at bounding box center [345, 177] width 314 height 6
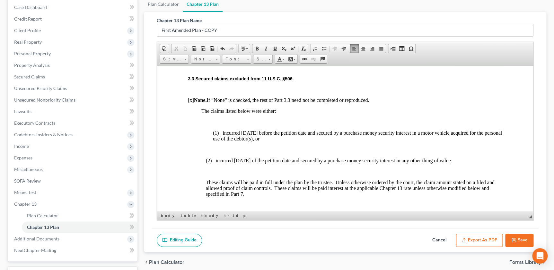
click at [281, 114] on p "The claims listed below were either:" at bounding box center [351, 111] width 301 height 6
click at [251, 125] on p at bounding box center [345, 122] width 314 height 6
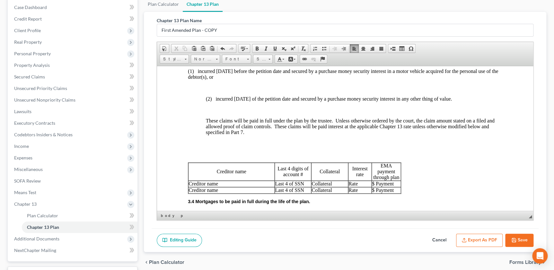
scroll to position [620, 0]
click at [204, 90] on p at bounding box center [345, 87] width 314 height 6
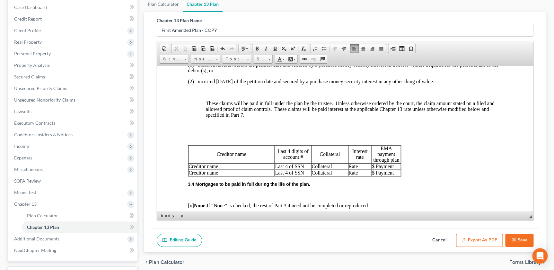
scroll to position [627, 0]
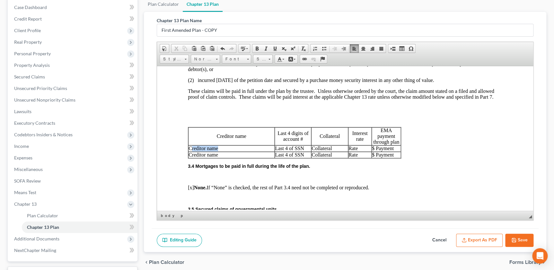
drag, startPoint x: 228, startPoint y: 164, endPoint x: 192, endPoint y: 162, distance: 35.7
click at [192, 151] on p "Creditor name" at bounding box center [231, 148] width 86 height 6
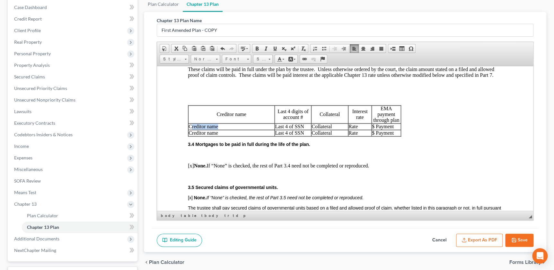
scroll to position [576, 0]
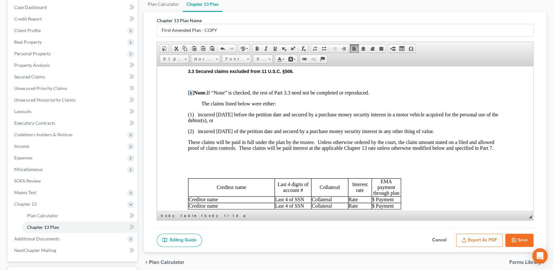
click at [192, 95] on p "[x] None. If “None” is checked, the rest of Part 3.3 need not be completed or r…" at bounding box center [345, 93] width 314 height 6
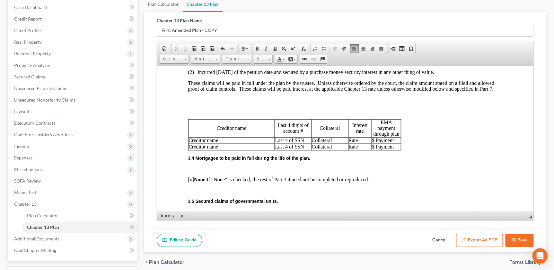
scroll to position [656, 0]
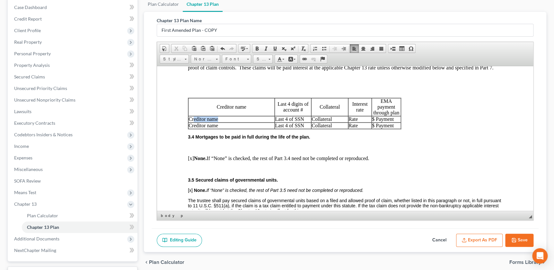
drag, startPoint x: 224, startPoint y: 135, endPoint x: 193, endPoint y: 134, distance: 31.1
click at [193, 122] on p "Creditor name" at bounding box center [231, 119] width 86 height 6
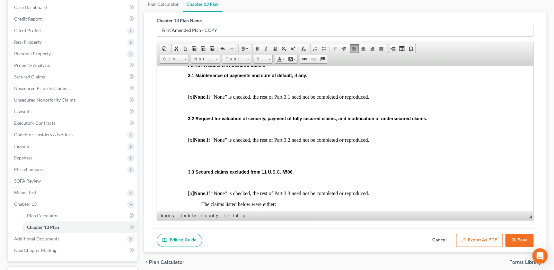
scroll to position [467, 0]
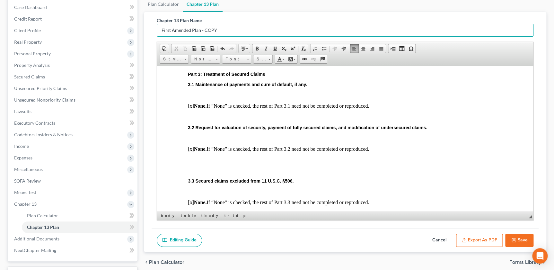
drag, startPoint x: 230, startPoint y: 31, endPoint x: 148, endPoint y: 27, distance: 81.6
click at [148, 30] on div "Chapter 13 Plan Name First Amended Plan - COPY Rich Text Editor, document-ckedi…" at bounding box center [345, 132] width 402 height 240
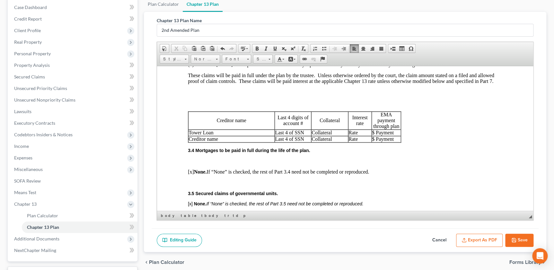
scroll to position [656, 0]
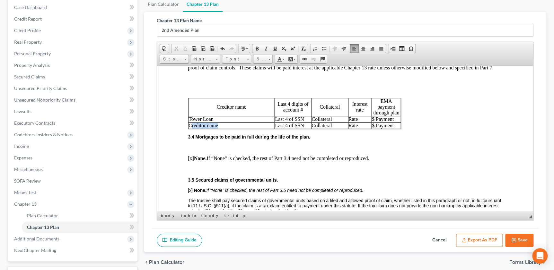
drag, startPoint x: 225, startPoint y: 142, endPoint x: 190, endPoint y: 142, distance: 34.3
click at [190, 128] on p "Creditor name" at bounding box center [231, 125] width 86 height 6
drag, startPoint x: 338, startPoint y: 133, endPoint x: 311, endPoint y: 135, distance: 27.4
click at [311, 122] on p "Collateral" at bounding box center [329, 119] width 36 height 6
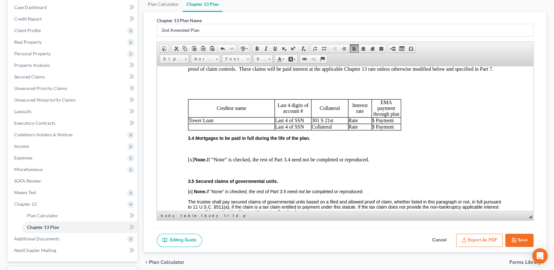
click at [364, 123] on p "Rate" at bounding box center [359, 120] width 23 height 6
drag, startPoint x: 364, startPoint y: 135, endPoint x: 346, endPoint y: 134, distance: 17.7
click at [346, 123] on tr "Tower Loan Last 4 of SSN 301 S 21st Rate $ Payment" at bounding box center [294, 120] width 212 height 6
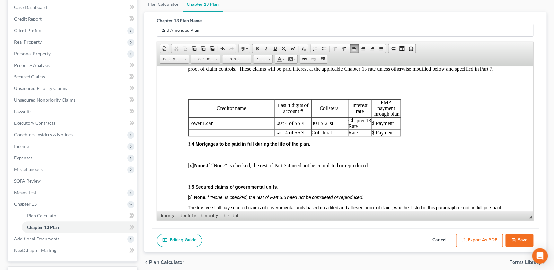
click at [199, 135] on p at bounding box center [231, 132] width 86 height 6
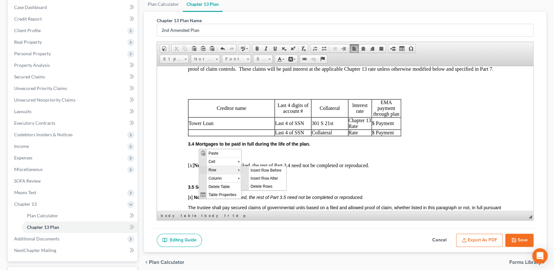
scroll to position [0, 0]
click at [260, 187] on span "Delete Rows" at bounding box center [267, 186] width 37 height 8
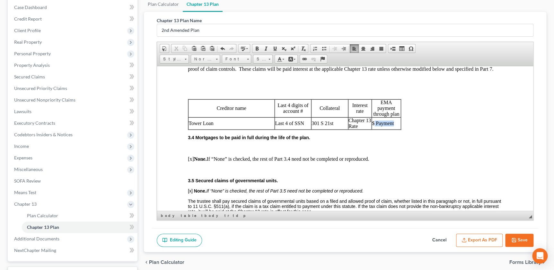
drag, startPoint x: 374, startPoint y: 139, endPoint x: 398, endPoint y: 138, distance: 24.1
click at [398, 126] on p "$ Payment" at bounding box center [386, 123] width 29 height 6
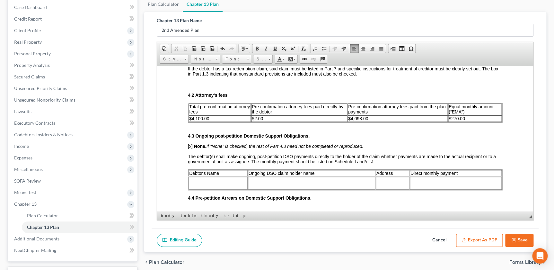
scroll to position [985, 0]
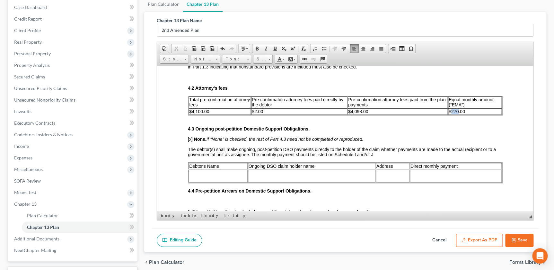
drag, startPoint x: 447, startPoint y: 133, endPoint x: 455, endPoint y: 133, distance: 7.4
click at [455, 114] on span "$270.00" at bounding box center [456, 110] width 16 height 5
click at [451, 114] on span "$170.00" at bounding box center [456, 110] width 16 height 5
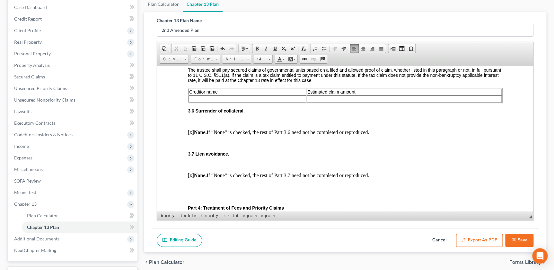
scroll to position [707, 0]
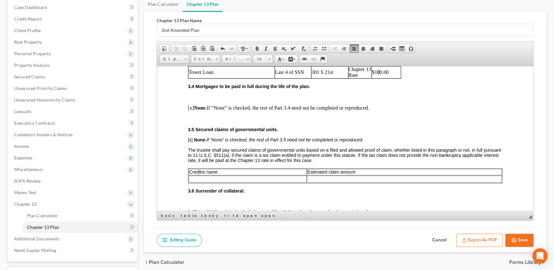
click at [379, 75] on p "$100.00" at bounding box center [386, 72] width 29 height 6
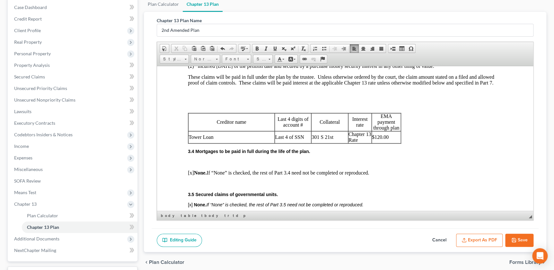
scroll to position [613, 0]
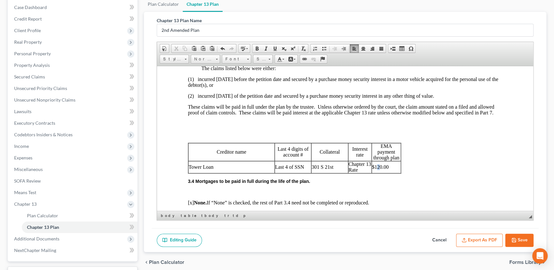
drag, startPoint x: 376, startPoint y: 182, endPoint x: 379, endPoint y: 182, distance: 3.5
click at [379, 169] on p "$120.00" at bounding box center [386, 167] width 29 height 6
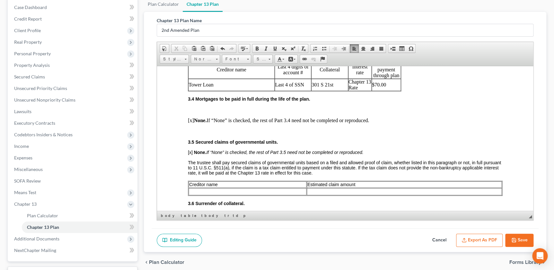
scroll to position [693, 0]
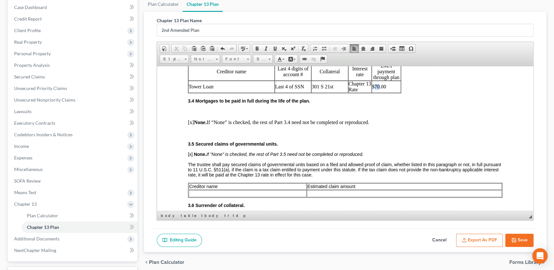
drag, startPoint x: 374, startPoint y: 101, endPoint x: 378, endPoint y: 101, distance: 4.5
click at [378, 89] on p "$7 0.00" at bounding box center [386, 86] width 29 height 6
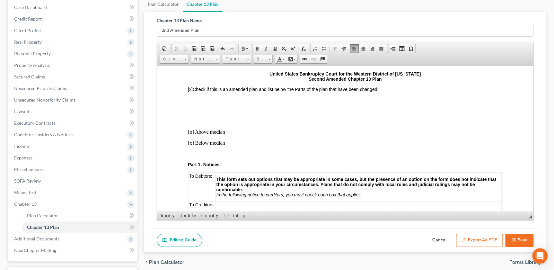
scroll to position [0, 0]
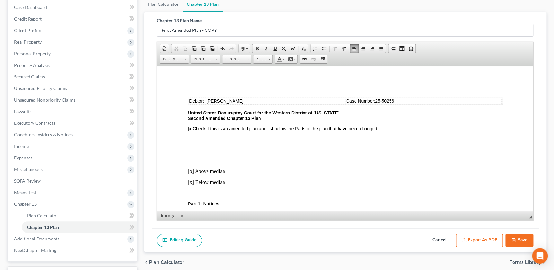
scroll to position [58, 0]
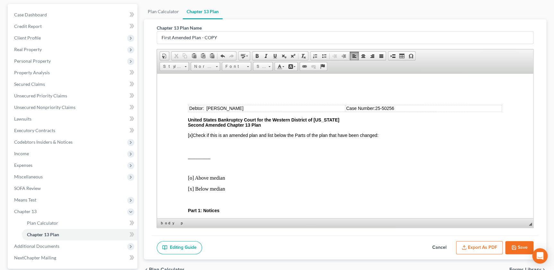
click at [232, 125] on strong "United States Bankruptcy Court for the Western District of Missouri Second Amen…" at bounding box center [263, 122] width 151 height 10
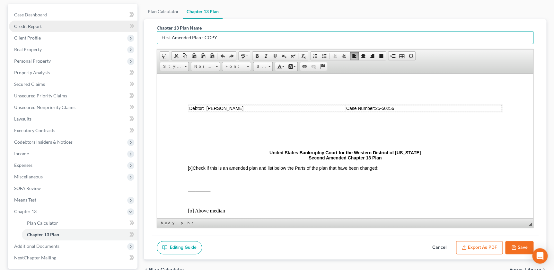
drag, startPoint x: 215, startPoint y: 40, endPoint x: 108, endPoint y: 30, distance: 107.7
click at [108, 30] on div "Petition Navigation Case Dashboard Payments Invoices Payments Payments Credit R…" at bounding box center [276, 154] width 545 height 301
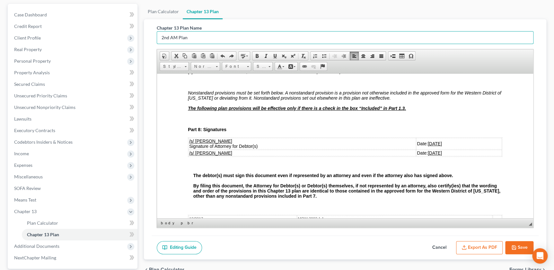
scroll to position [1532, 0]
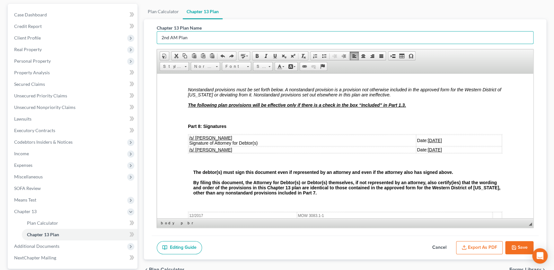
type input "2nd AM Plan"
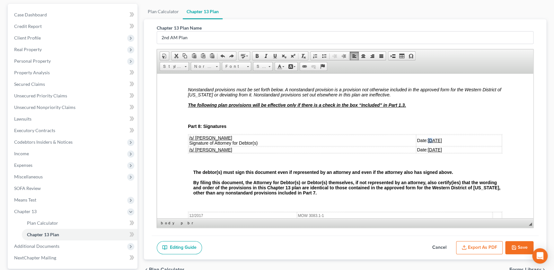
drag, startPoint x: 405, startPoint y: 169, endPoint x: 410, endPoint y: 171, distance: 5.5
click at [428, 143] on u "08/08/2025" at bounding box center [435, 139] width 14 height 5
click at [428, 152] on u "08/08/2025" at bounding box center [435, 149] width 14 height 5
drag, startPoint x: 411, startPoint y: 183, endPoint x: 416, endPoint y: 182, distance: 4.5
click at [428, 152] on u "09/08/2025" at bounding box center [435, 149] width 14 height 5
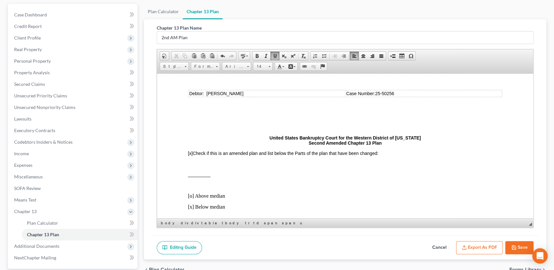
scroll to position [14, 0]
click at [188, 166] on p at bounding box center [345, 164] width 314 height 6
drag, startPoint x: 522, startPoint y: 245, endPoint x: 519, endPoint y: 248, distance: 4.8
click at [522, 245] on button "Save" at bounding box center [519, 247] width 28 height 13
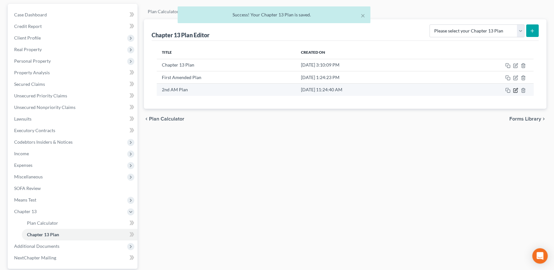
click at [514, 88] on icon "button" at bounding box center [515, 90] width 5 height 5
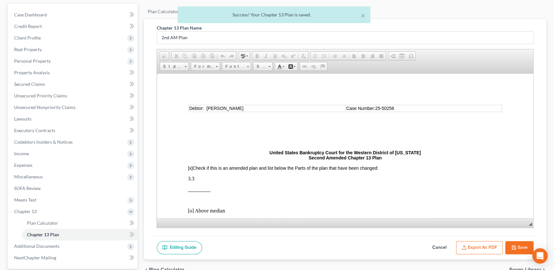
scroll to position [0, 0]
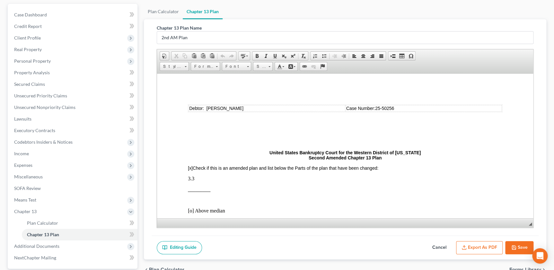
drag, startPoint x: 468, startPoint y: 237, endPoint x: 466, endPoint y: 247, distance: 10.1
click at [468, 240] on div "Editing Guide Cancel Export as PDF Save" at bounding box center [345, 247] width 387 height 24
click at [467, 247] on button "Export as PDF" at bounding box center [479, 247] width 47 height 13
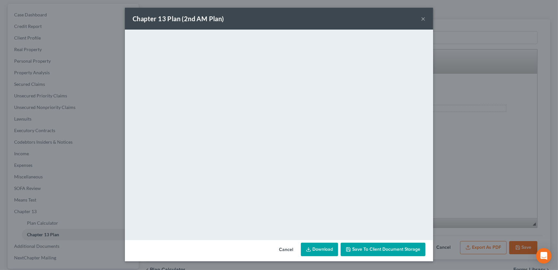
click at [422, 18] on button "×" at bounding box center [423, 19] width 4 height 8
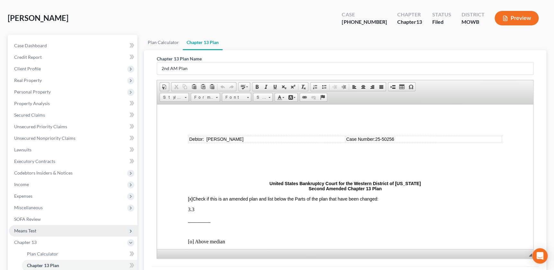
scroll to position [117, 0]
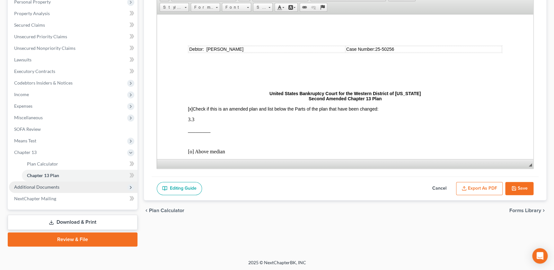
click at [53, 183] on span "Additional Documents" at bounding box center [73, 187] width 128 height 12
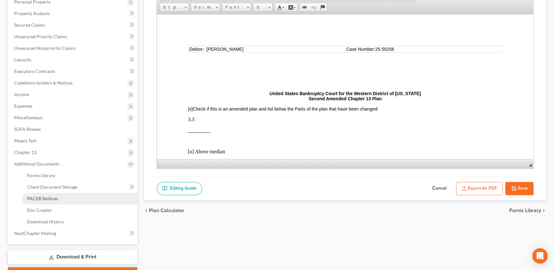
click at [52, 201] on link "PACER Notices" at bounding box center [80, 199] width 116 height 12
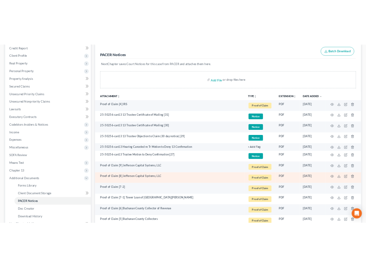
scroll to position [168, 0]
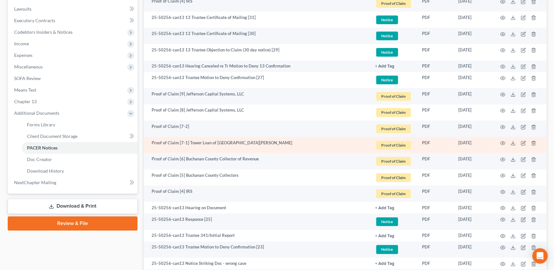
click at [499, 138] on td at bounding box center [519, 145] width 54 height 16
click at [501, 141] on icon "button" at bounding box center [502, 142] width 5 height 5
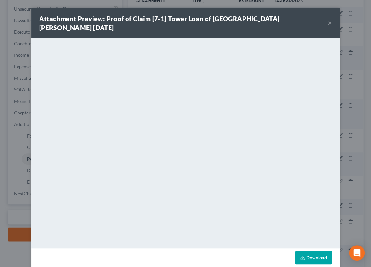
click at [327, 19] on button "×" at bounding box center [329, 23] width 4 height 8
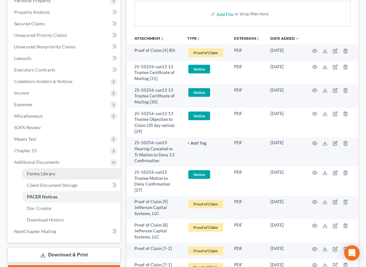
scroll to position [131, 0]
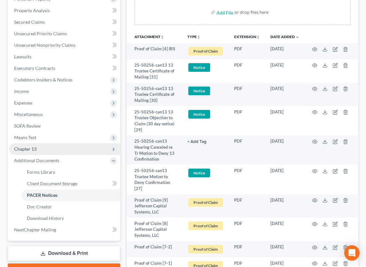
click at [51, 143] on span "Chapter 13" at bounding box center [64, 149] width 111 height 12
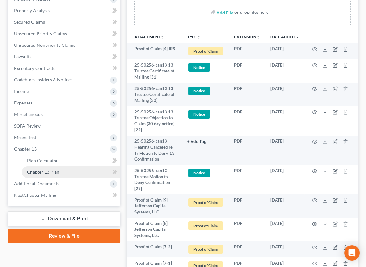
click at [60, 167] on link "Chapter 13 Plan" at bounding box center [71, 173] width 99 height 12
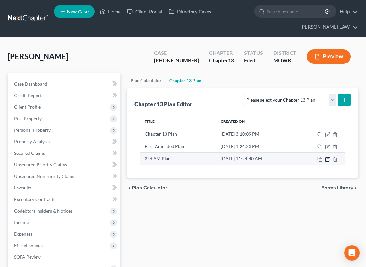
click at [327, 157] on icon "button" at bounding box center [327, 159] width 5 height 5
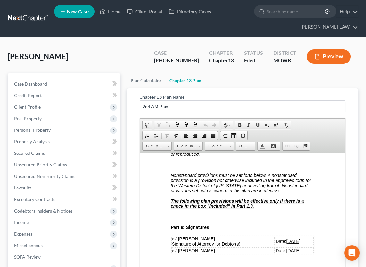
scroll to position [2028, 0]
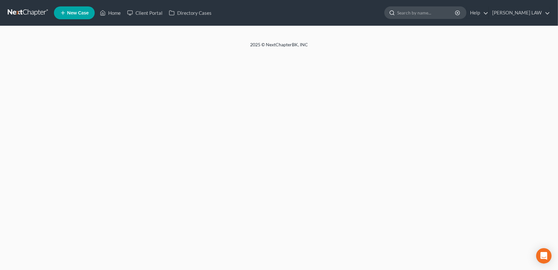
click at [446, 19] on div at bounding box center [425, 12] width 82 height 13
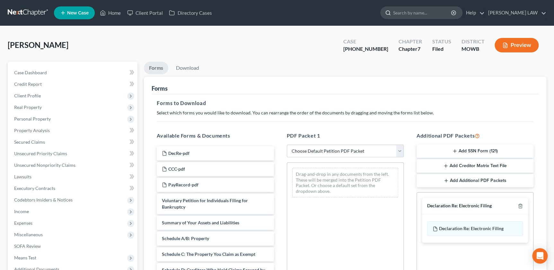
click at [419, 11] on input "search" at bounding box center [422, 13] width 59 height 12
type input "newton"
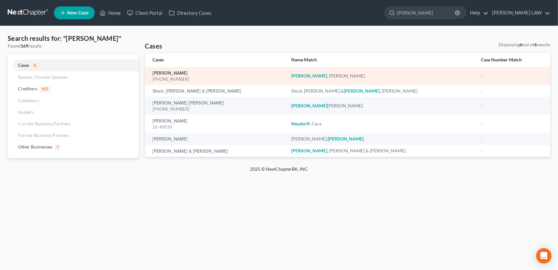
click at [174, 72] on link "Newton, Justin" at bounding box center [170, 73] width 35 height 4
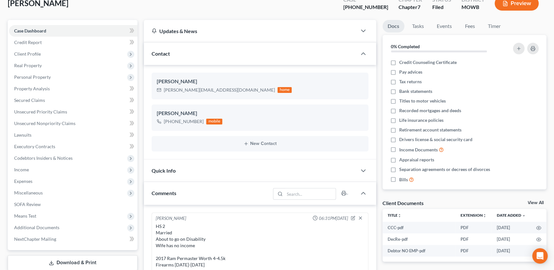
scroll to position [204, 0]
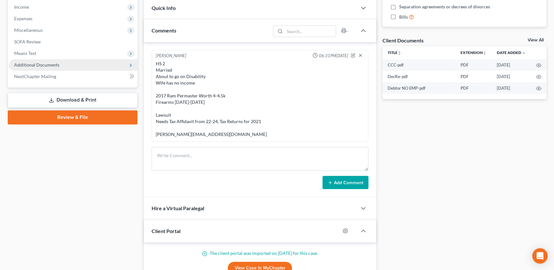
click at [45, 66] on span "Additional Documents" at bounding box center [36, 64] width 45 height 5
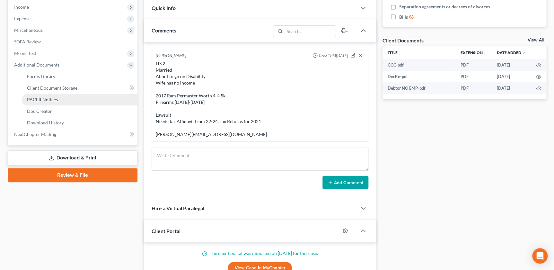
click at [64, 100] on link "PACER Notices" at bounding box center [80, 100] width 116 height 12
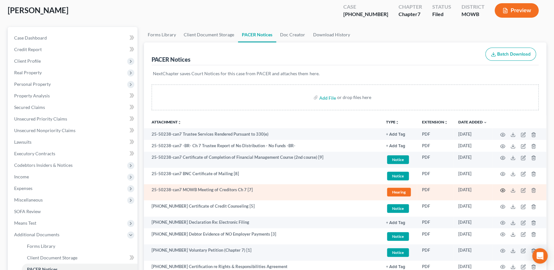
scroll to position [36, 0]
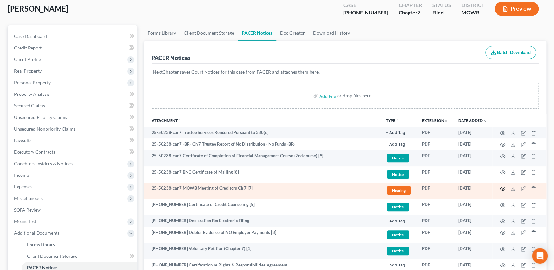
click at [501, 187] on icon "button" at bounding box center [502, 188] width 5 height 5
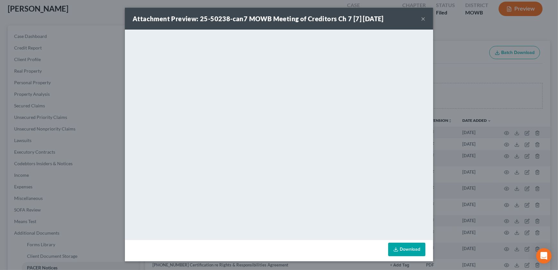
click at [424, 19] on button "×" at bounding box center [423, 19] width 4 height 8
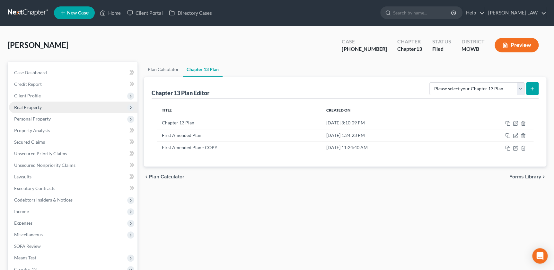
click at [37, 106] on span "Real Property" at bounding box center [28, 106] width 28 height 5
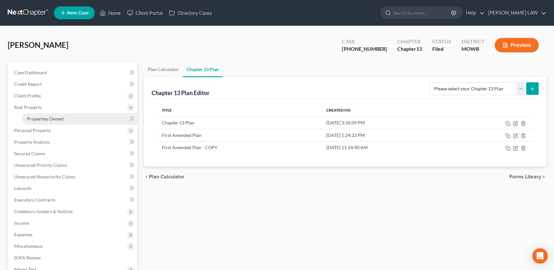
click at [42, 119] on span "Properties Owned" at bounding box center [45, 118] width 37 height 5
